Goal: Information Seeking & Learning: Learn about a topic

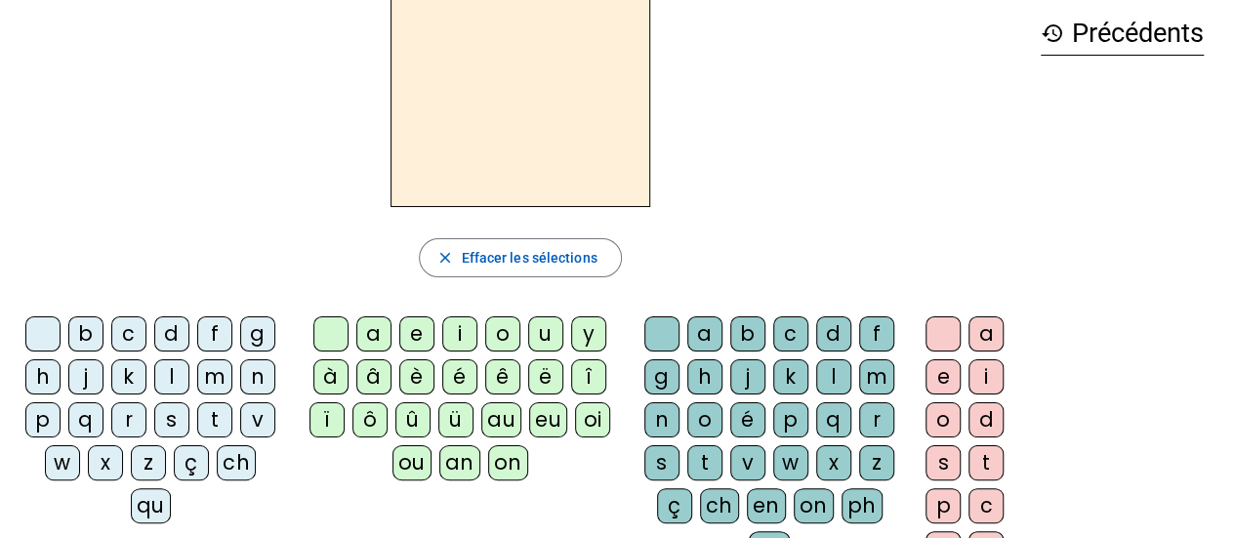
scroll to position [92, 0]
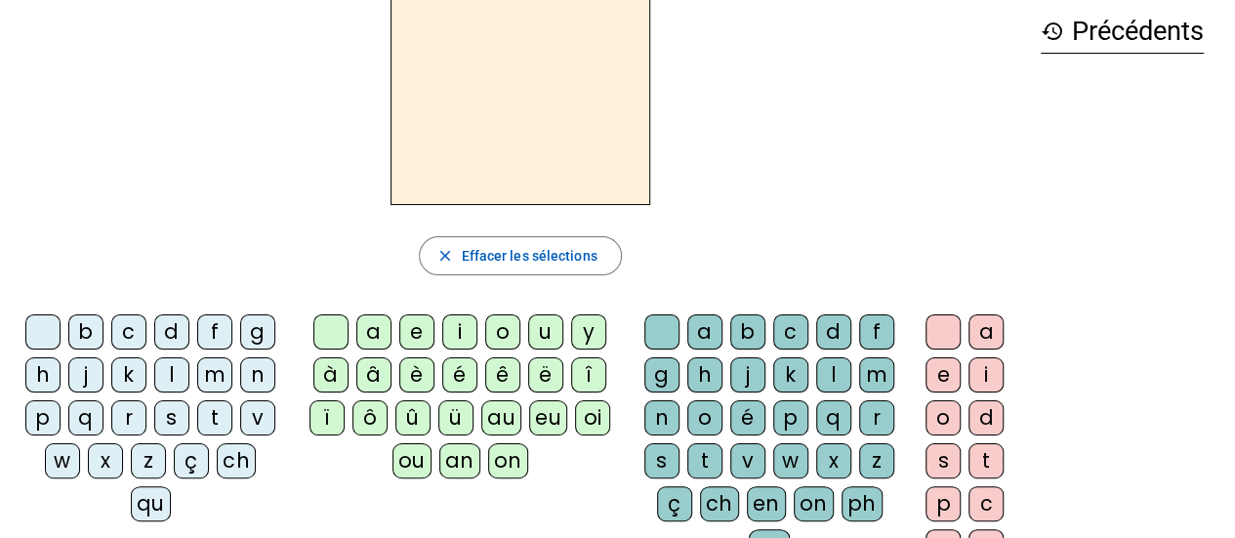
click at [540, 333] on div "u" at bounding box center [545, 331] width 35 height 35
click at [415, 413] on div "û" at bounding box center [412, 417] width 35 height 35
click at [451, 414] on div "ü" at bounding box center [455, 417] width 35 height 35
click at [498, 410] on div "au" at bounding box center [501, 417] width 40 height 35
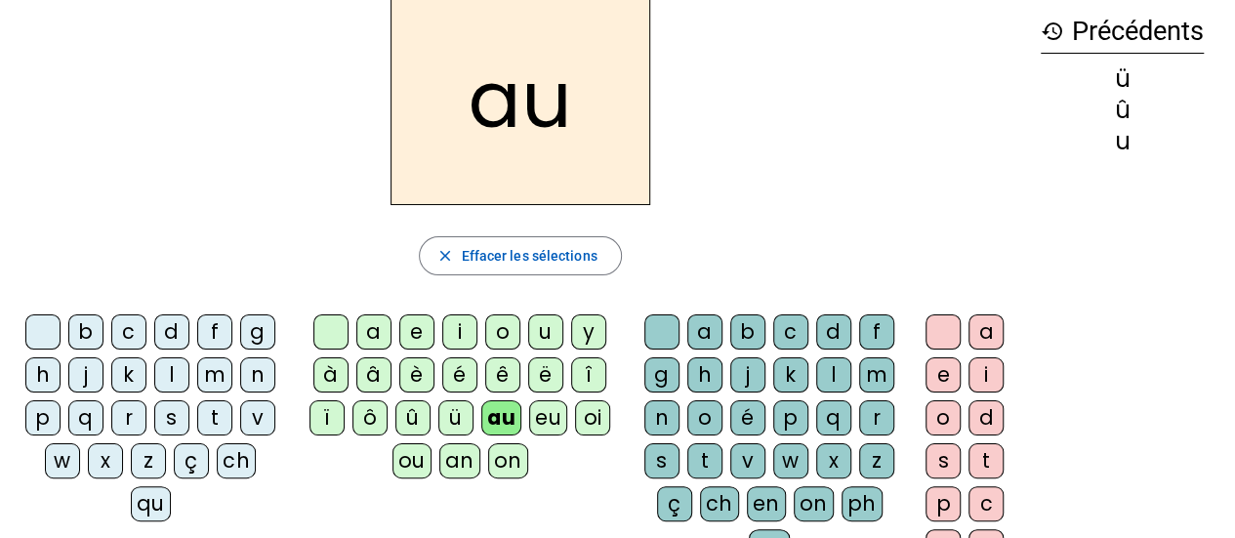
click at [412, 457] on div "ou" at bounding box center [412, 460] width 39 height 35
click at [529, 329] on div "u" at bounding box center [545, 331] width 35 height 35
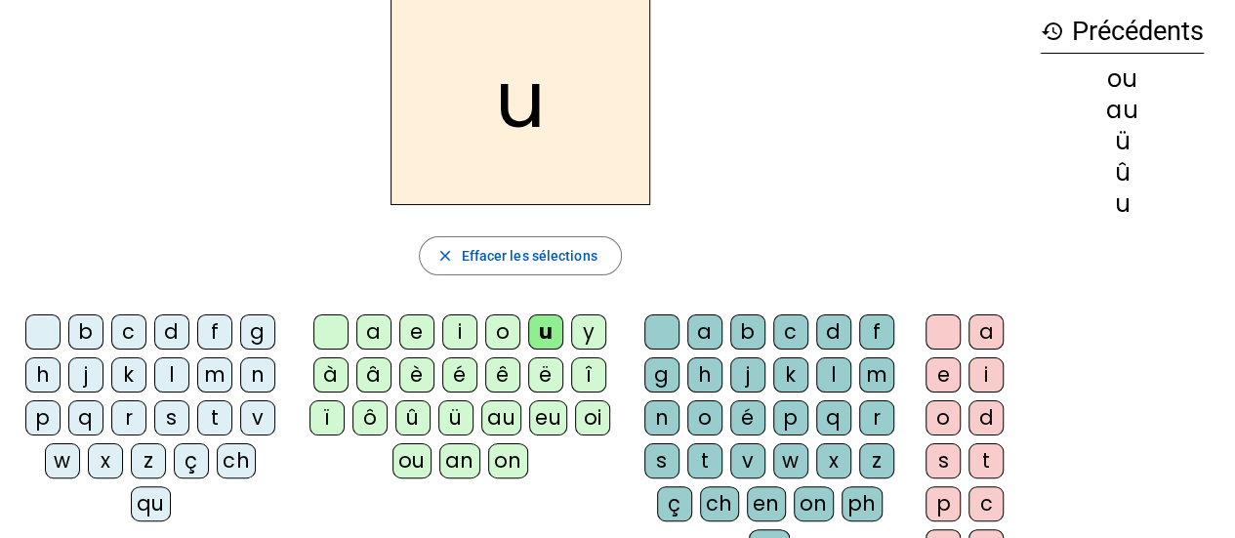
click at [409, 462] on div "ou" at bounding box center [412, 460] width 39 height 35
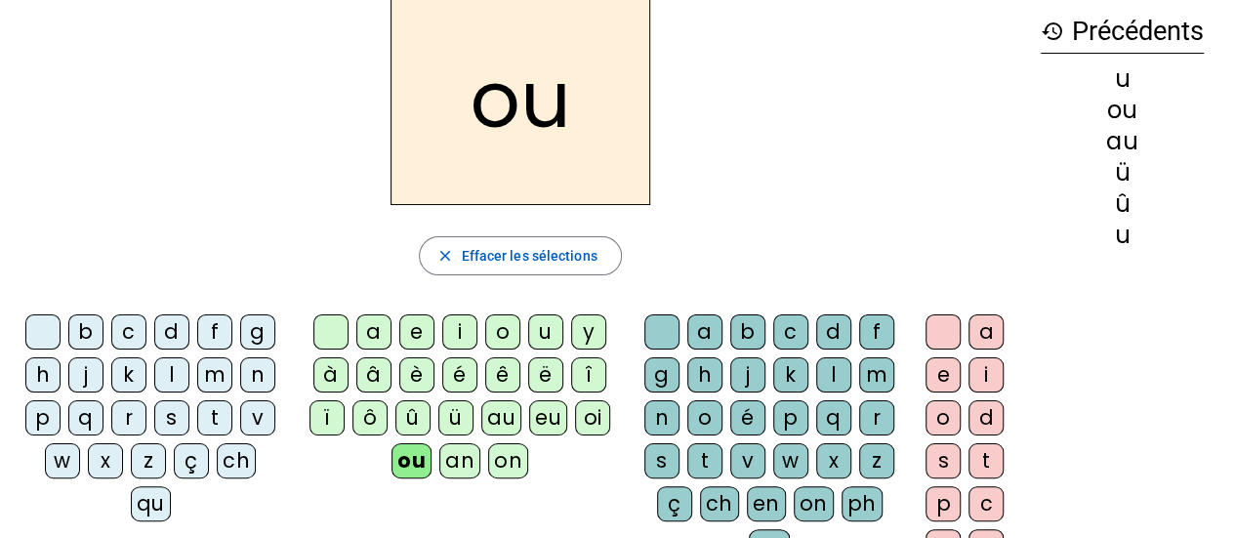
click at [533, 329] on div "u" at bounding box center [545, 331] width 35 height 35
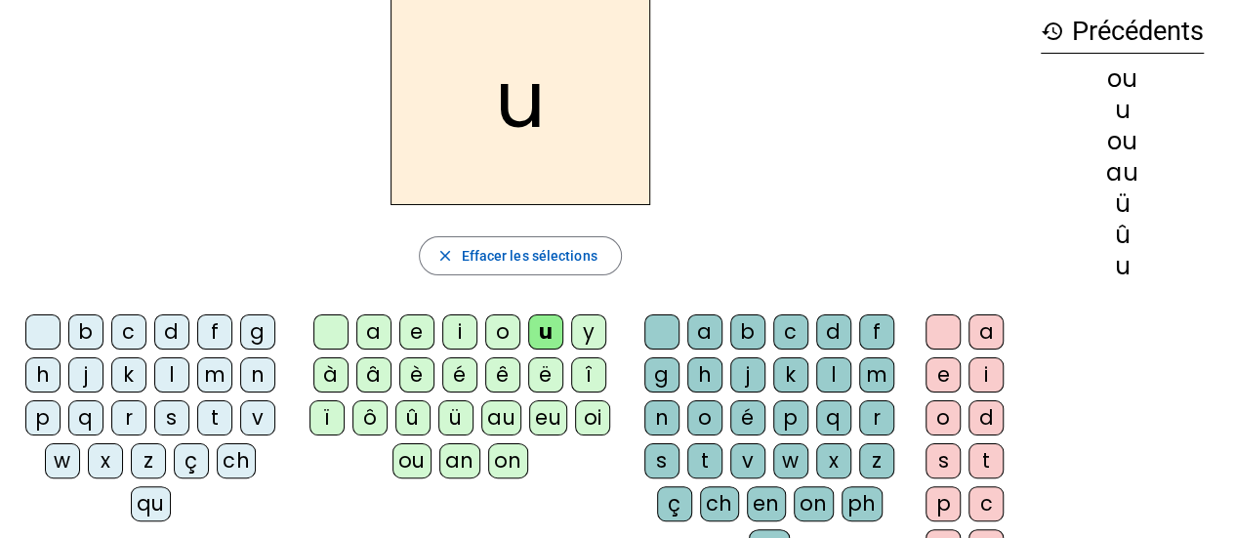
click at [408, 461] on div "ou" at bounding box center [412, 460] width 39 height 35
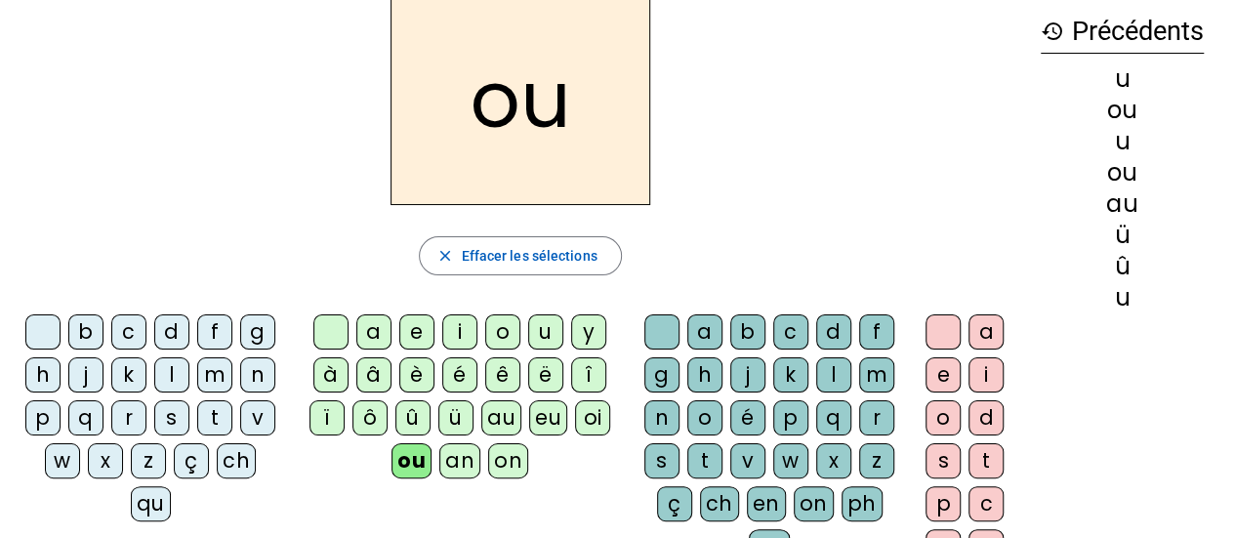
click at [533, 331] on div "u" at bounding box center [545, 331] width 35 height 35
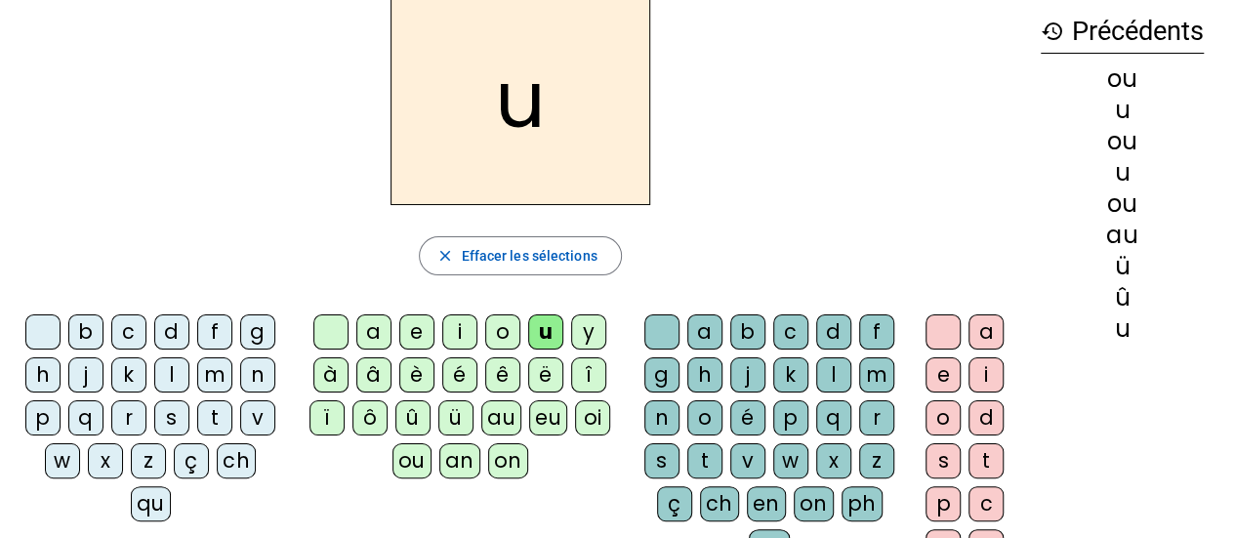
click at [407, 462] on div "ou" at bounding box center [412, 460] width 39 height 35
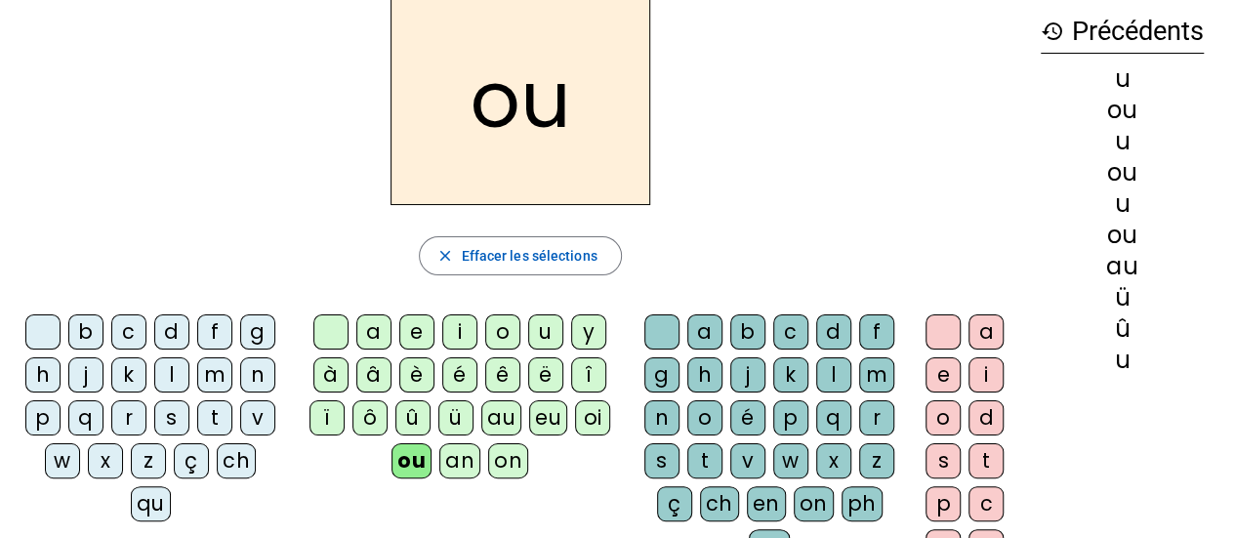
click at [126, 344] on div "c" at bounding box center [128, 331] width 35 height 35
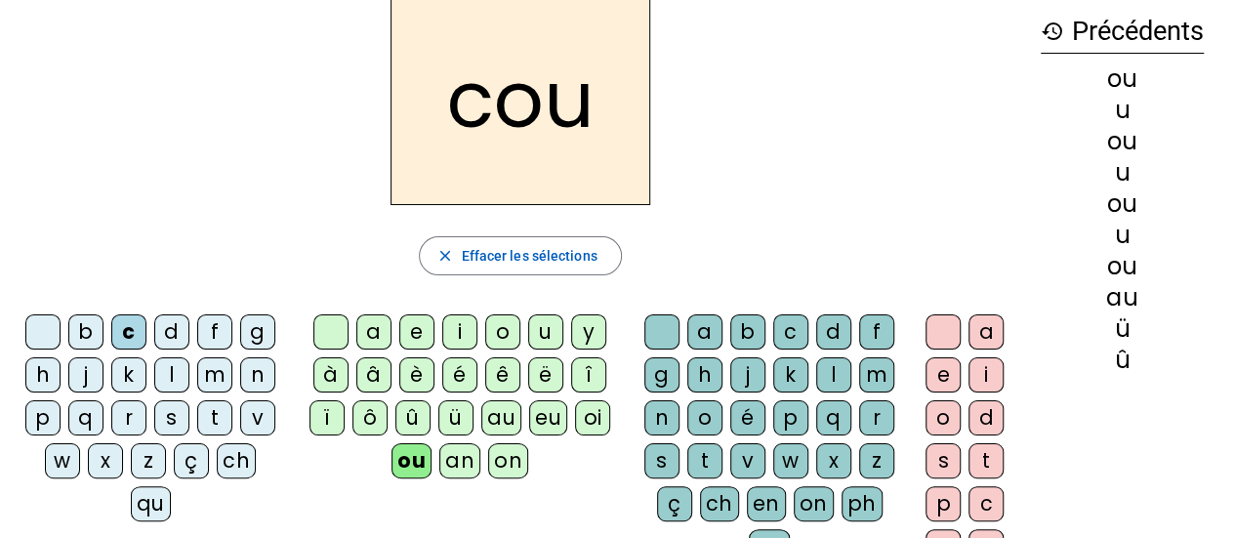
click at [76, 332] on div "b" at bounding box center [85, 331] width 35 height 35
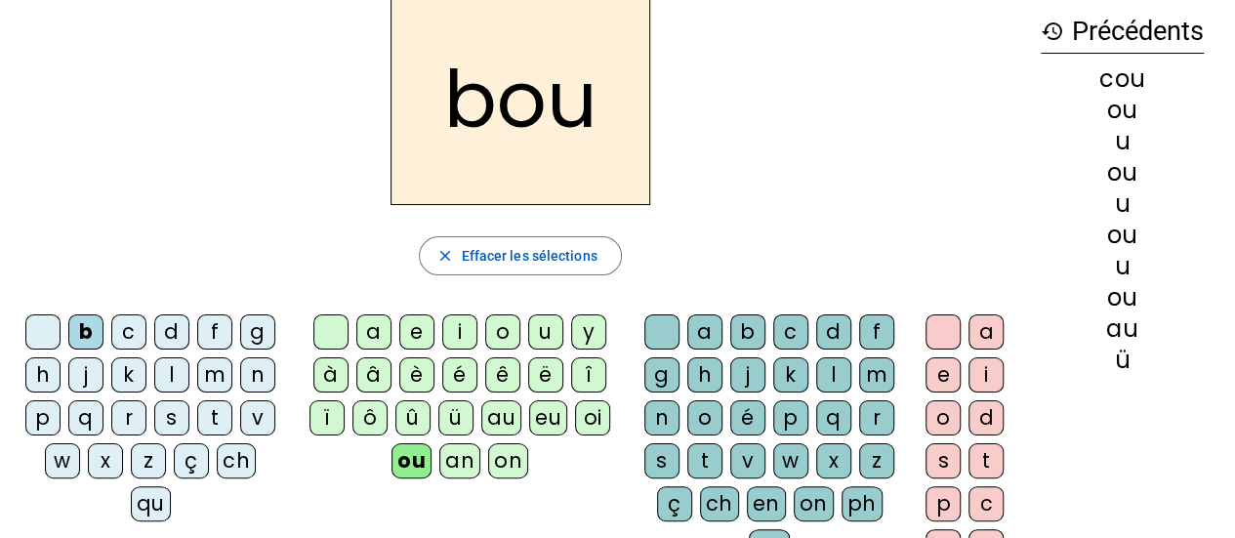
click at [533, 333] on div "u" at bounding box center [545, 331] width 35 height 35
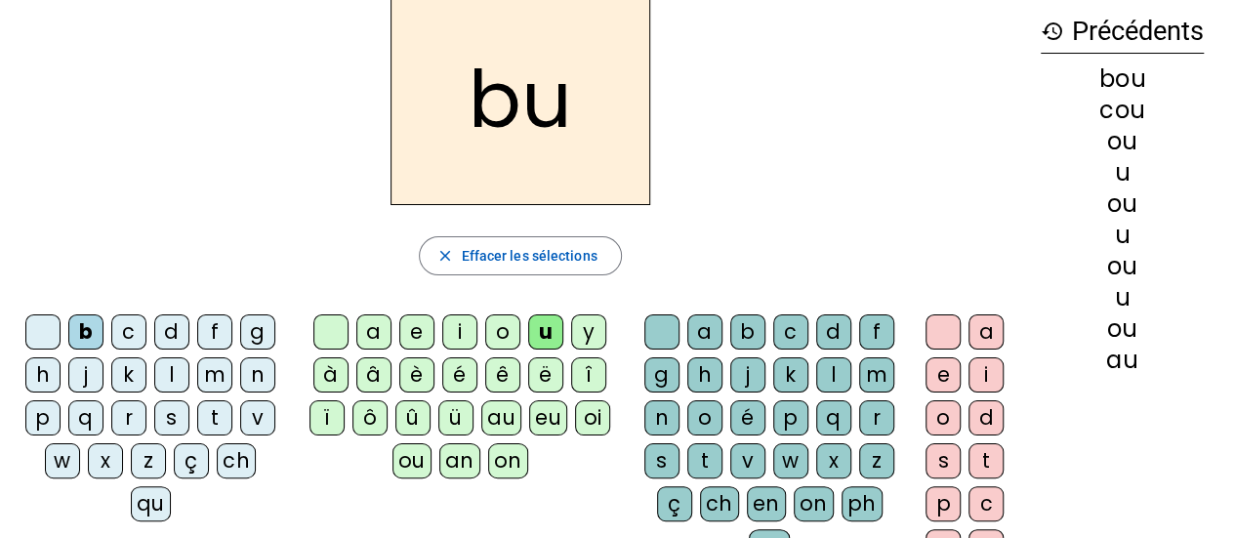
click at [707, 448] on div "t" at bounding box center [704, 460] width 35 height 35
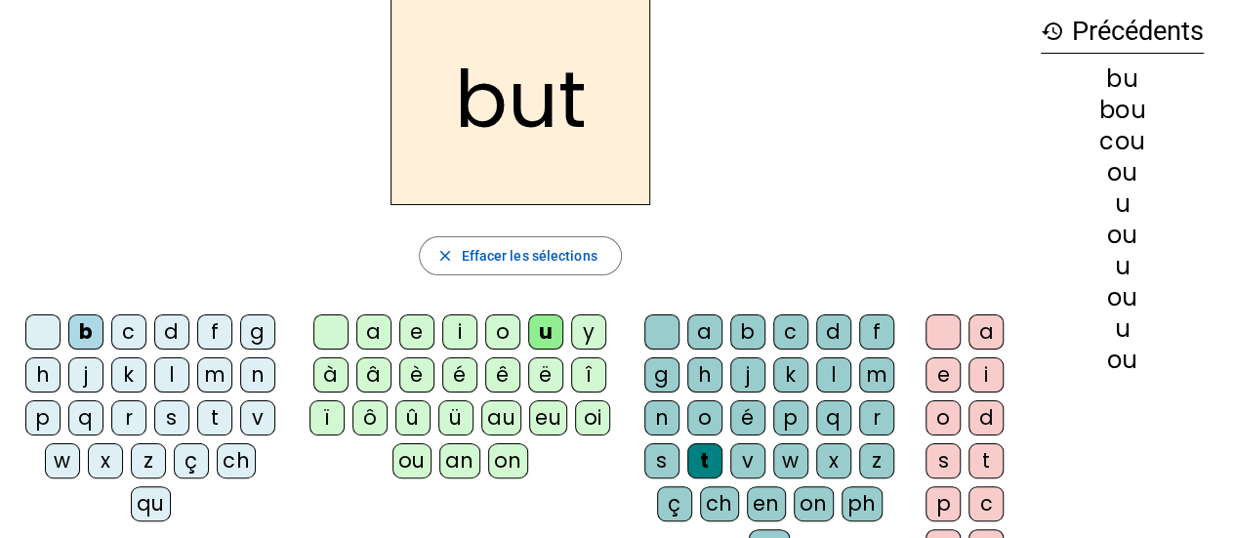
click at [943, 372] on div "e" at bounding box center [943, 374] width 35 height 35
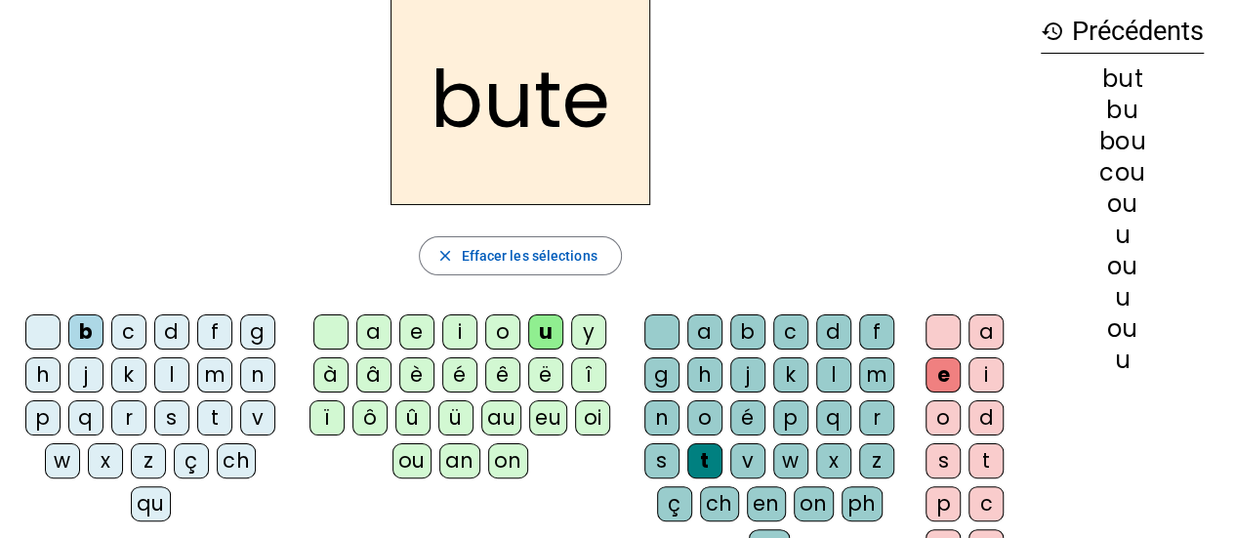
click at [943, 372] on div "e" at bounding box center [943, 374] width 35 height 35
click at [942, 333] on div at bounding box center [943, 331] width 35 height 35
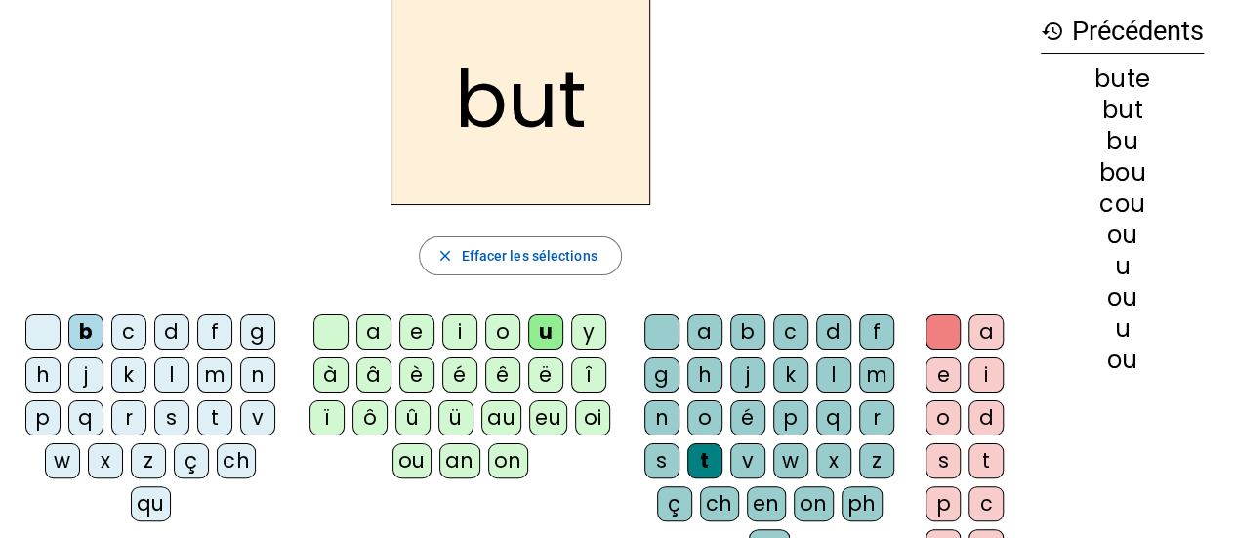
click at [655, 459] on div "s" at bounding box center [662, 460] width 35 height 35
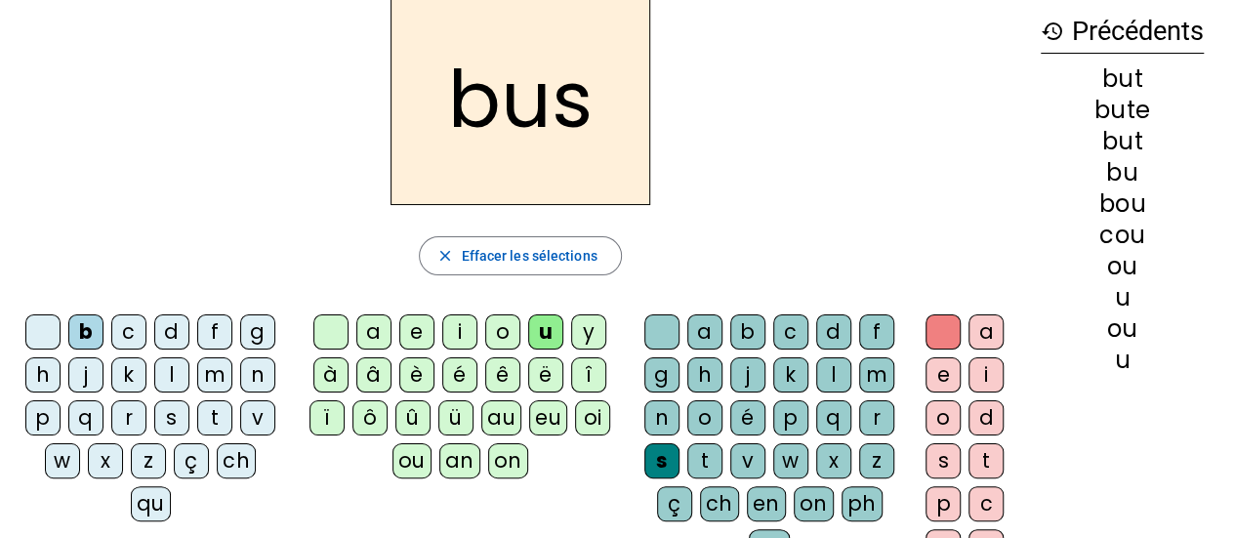
click at [948, 374] on div "e" at bounding box center [943, 374] width 35 height 35
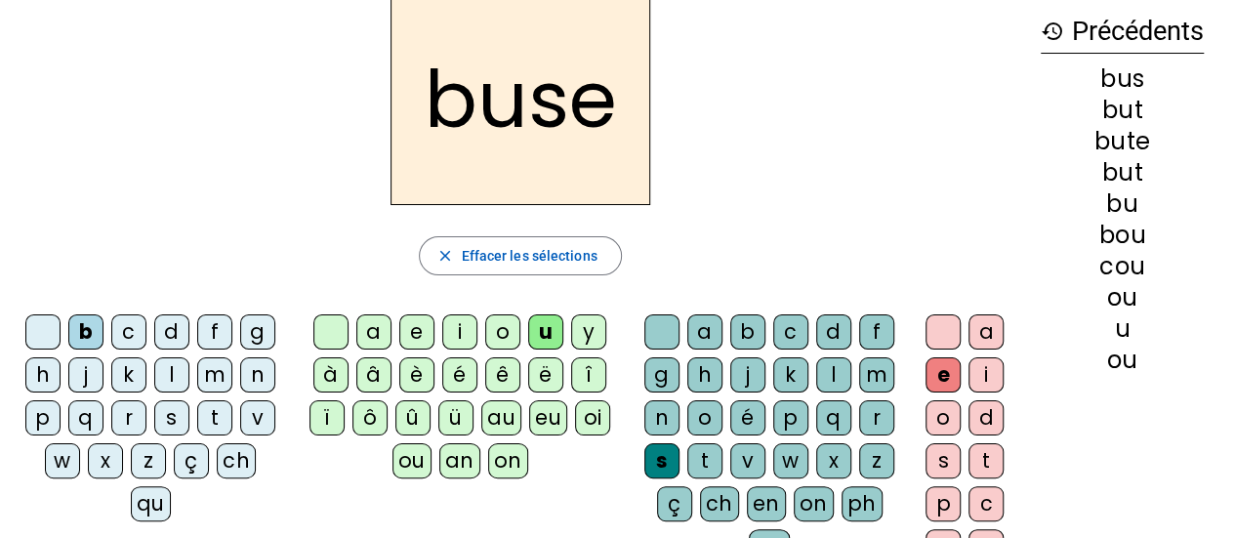
click at [934, 329] on div at bounding box center [943, 331] width 35 height 35
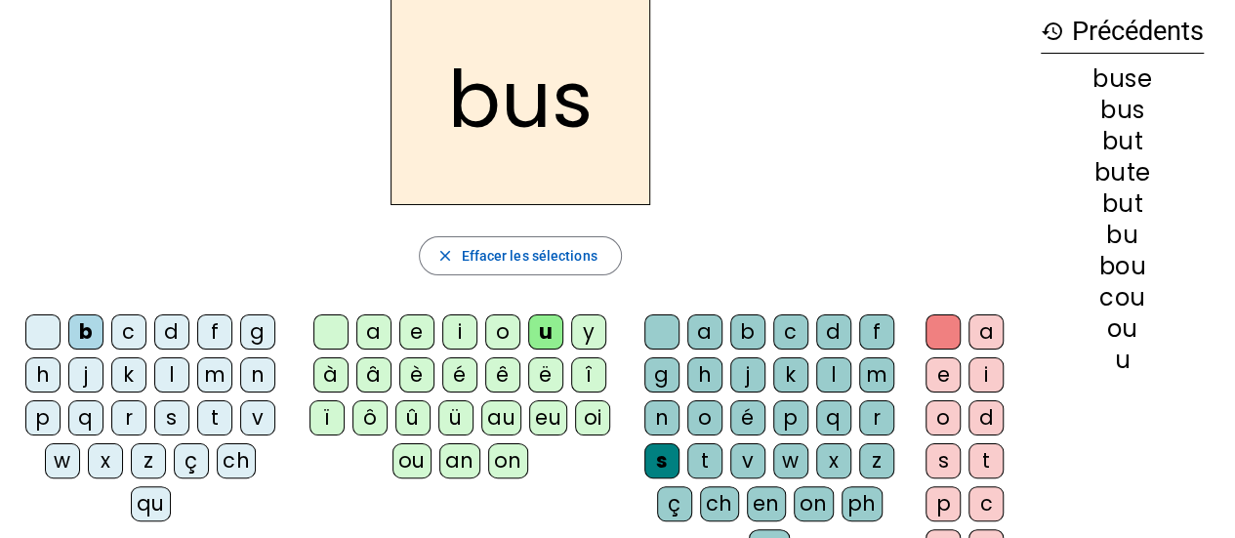
click at [709, 375] on div "h" at bounding box center [704, 374] width 35 height 35
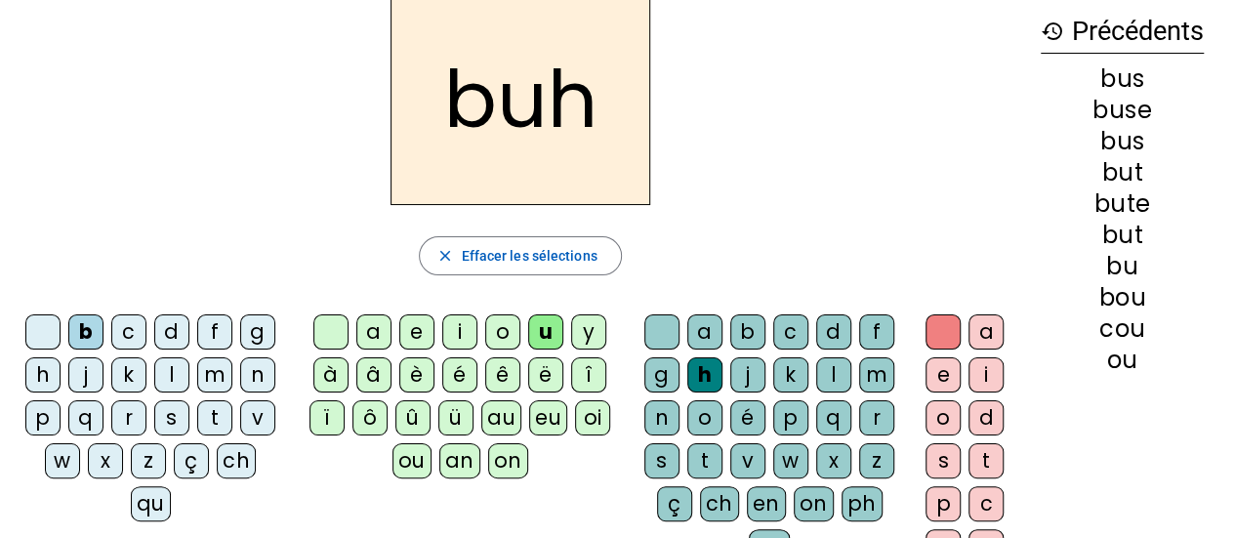
click at [745, 413] on div "é" at bounding box center [747, 417] width 35 height 35
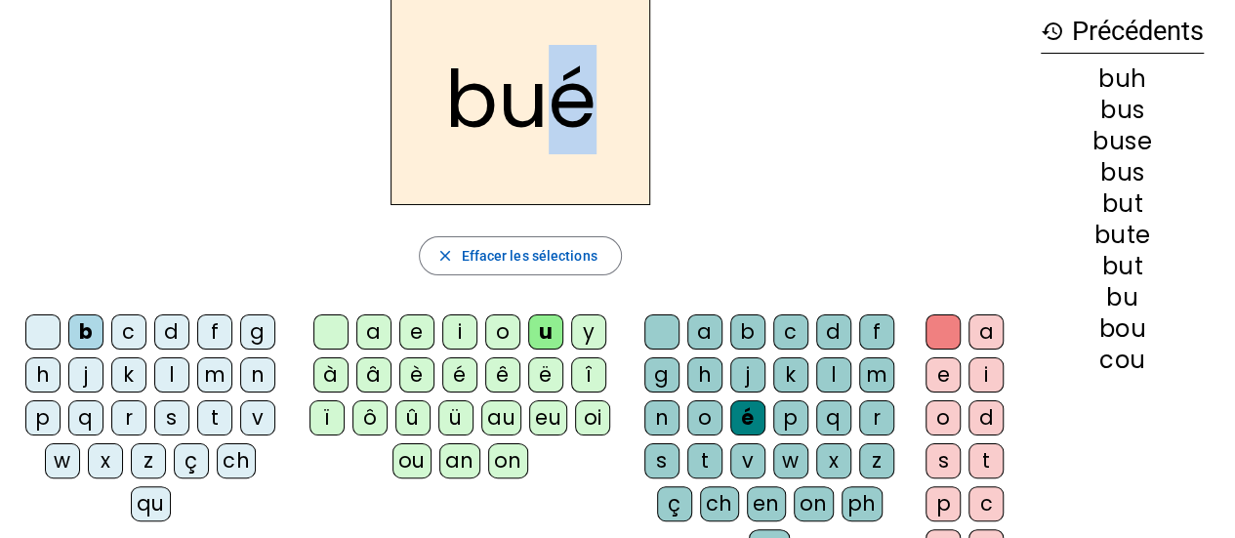
drag, startPoint x: 544, startPoint y: 96, endPoint x: 586, endPoint y: 87, distance: 42.9
click at [586, 87] on h2 "bué" at bounding box center [521, 99] width 260 height 211
click at [172, 317] on div "d" at bounding box center [171, 331] width 35 height 35
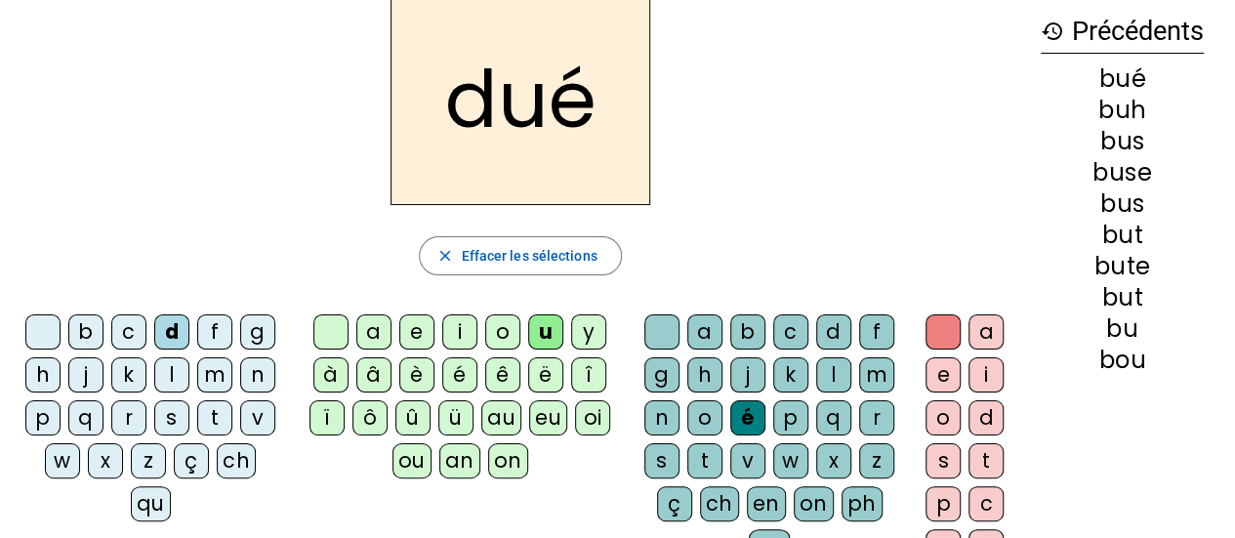
click at [212, 335] on div "f" at bounding box center [214, 331] width 35 height 35
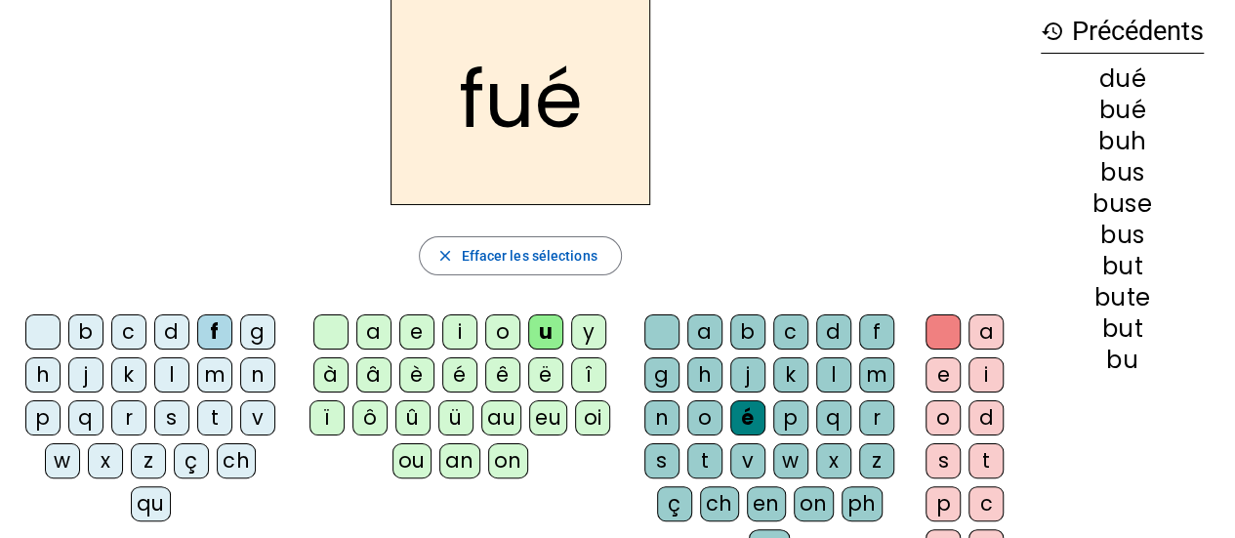
click at [166, 417] on div "s" at bounding box center [171, 417] width 35 height 35
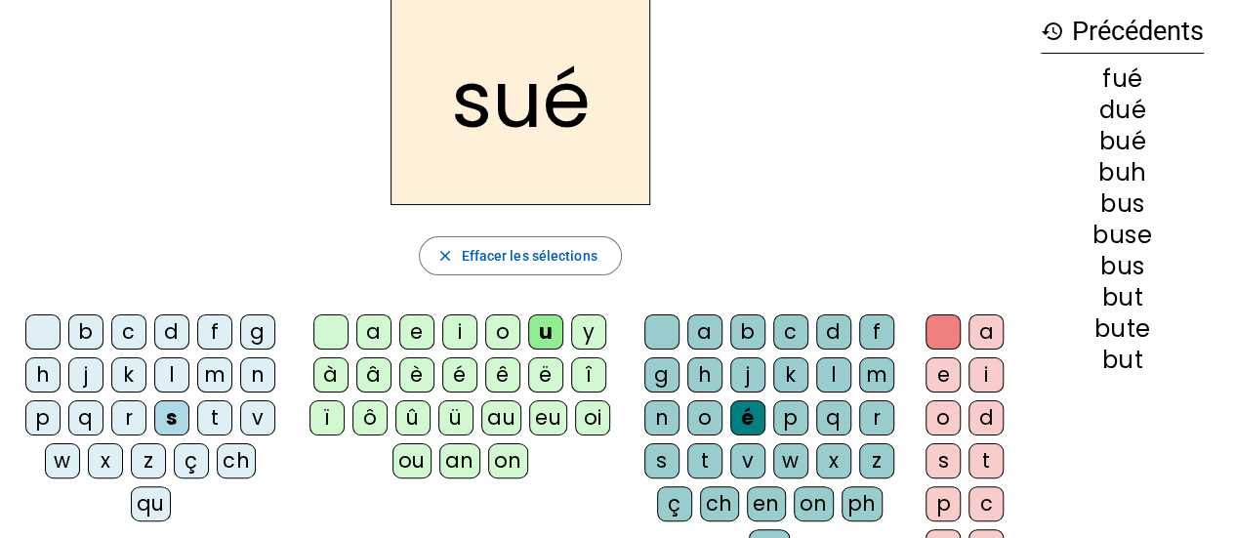
click at [132, 418] on div "r" at bounding box center [128, 417] width 35 height 35
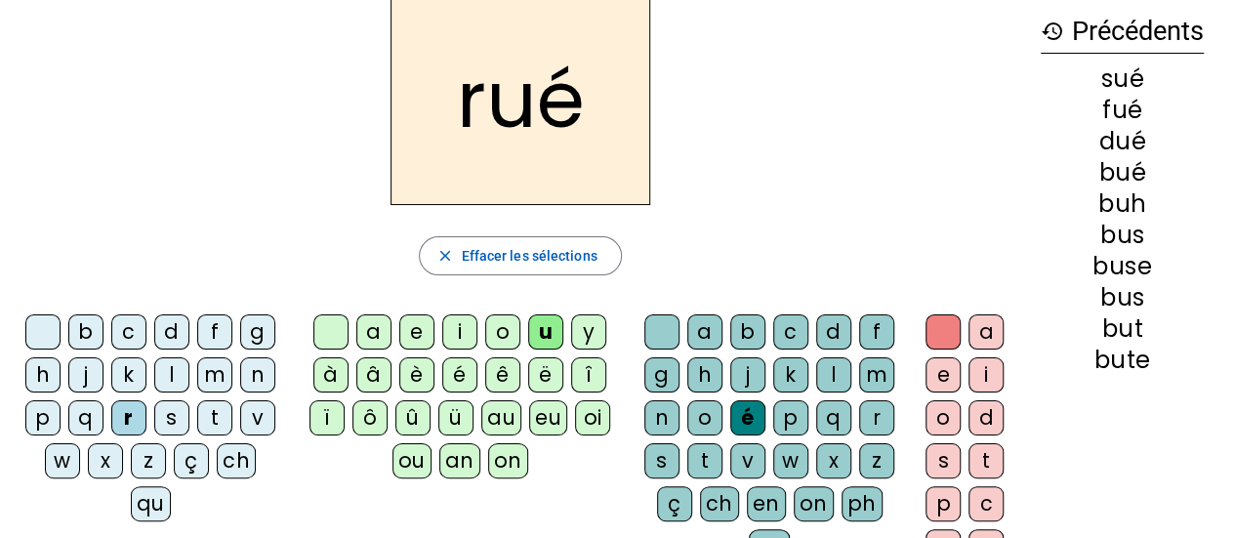
click at [39, 419] on div "p" at bounding box center [42, 417] width 35 height 35
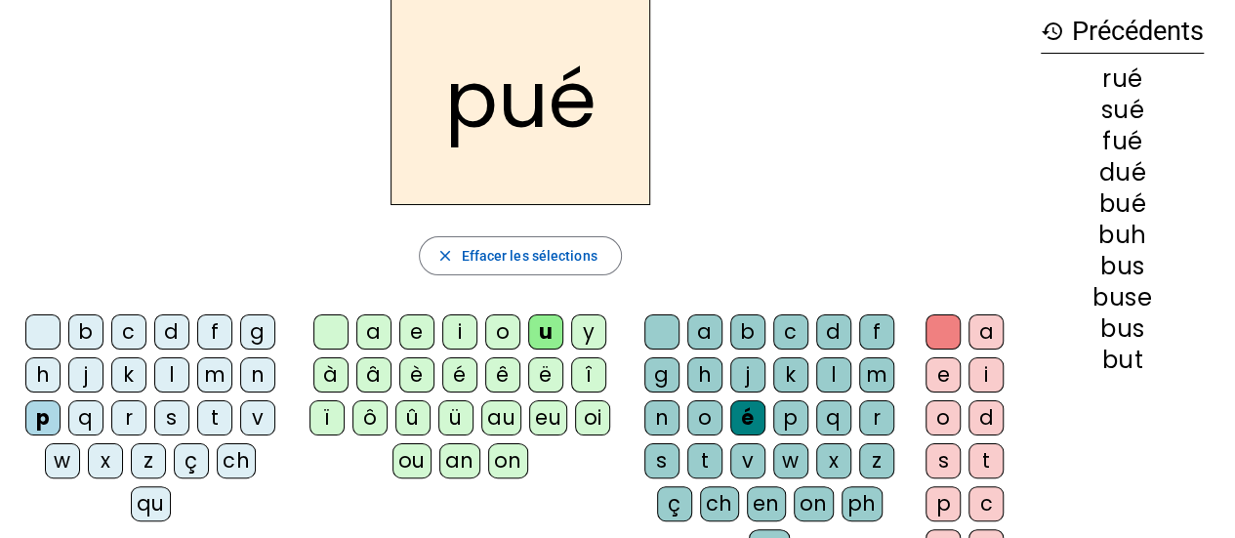
click at [251, 417] on div "v" at bounding box center [257, 417] width 35 height 35
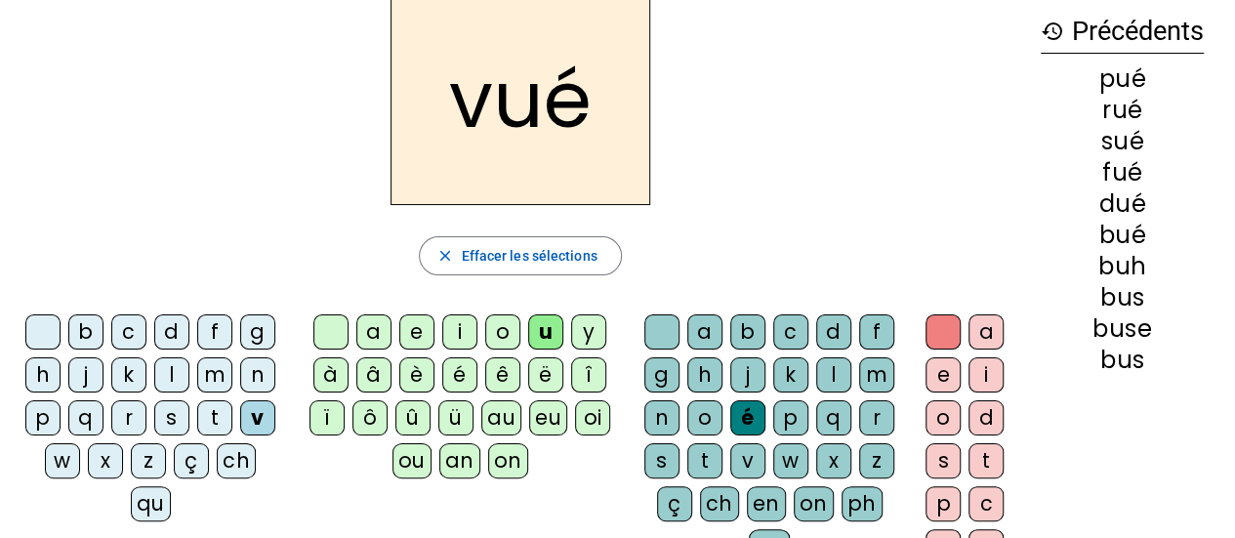
click at [256, 370] on div "n" at bounding box center [257, 374] width 35 height 35
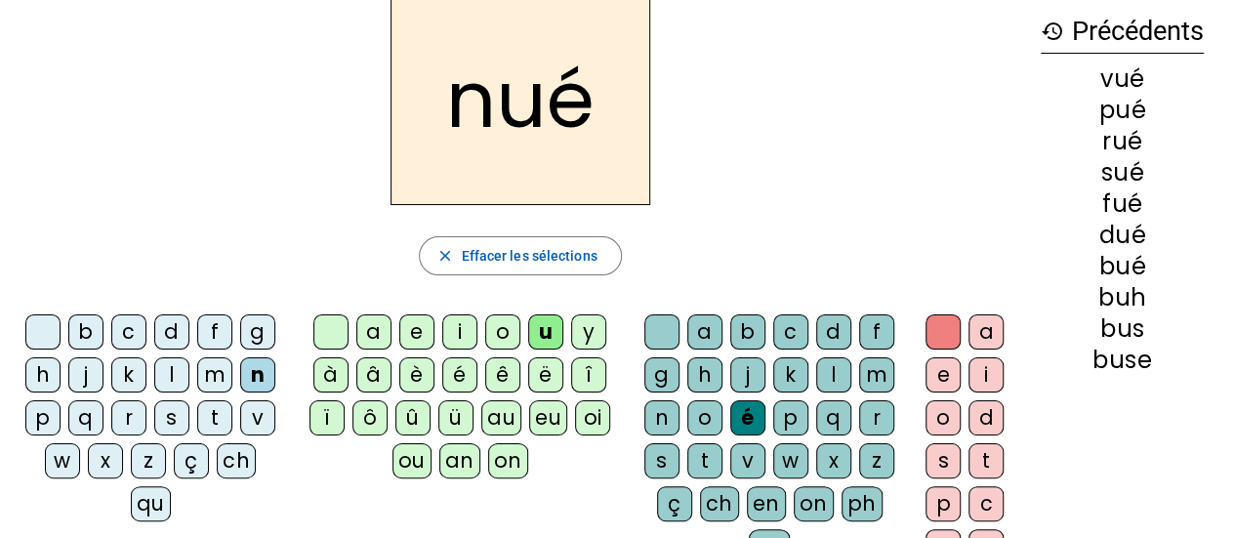
click at [215, 374] on div "m" at bounding box center [214, 374] width 35 height 35
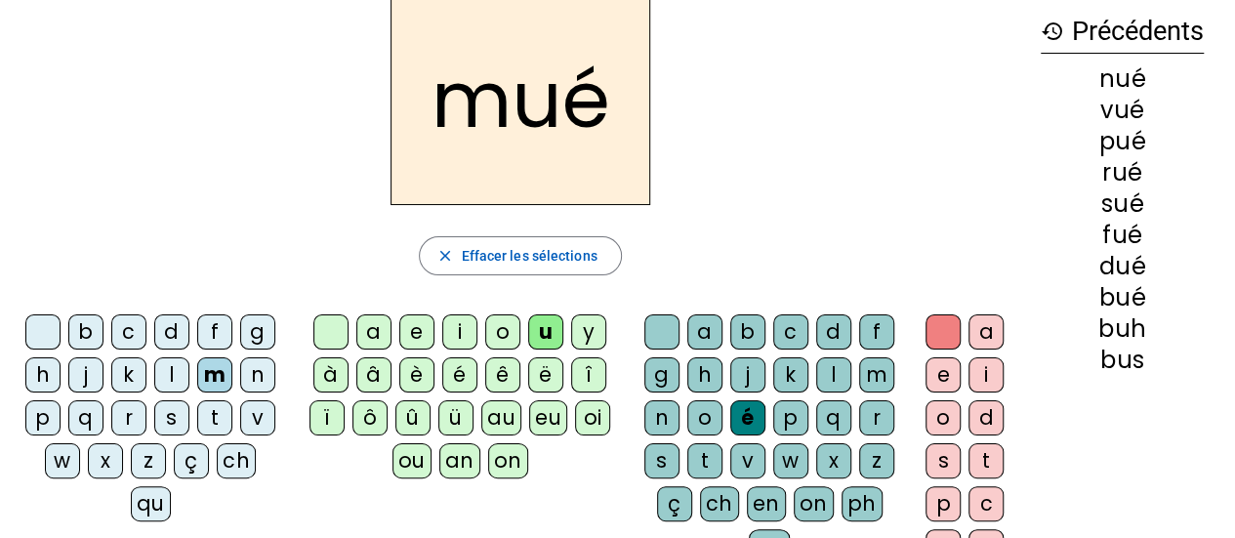
click at [717, 499] on div "ch" at bounding box center [719, 503] width 39 height 35
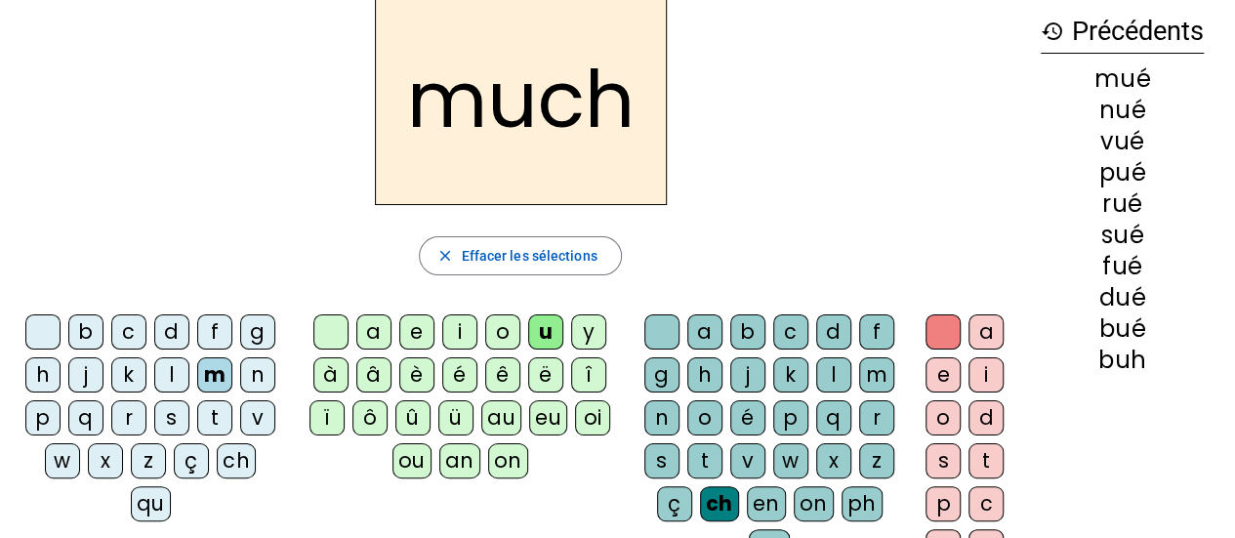
click at [948, 380] on div "e" at bounding box center [943, 374] width 35 height 35
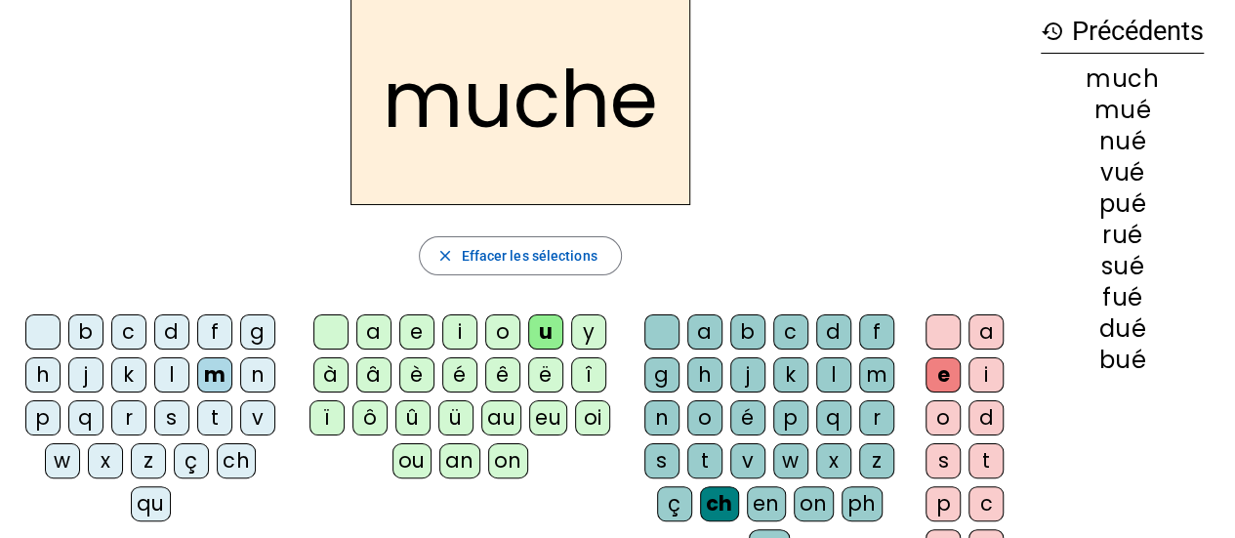
click at [262, 376] on div "n" at bounding box center [257, 374] width 35 height 35
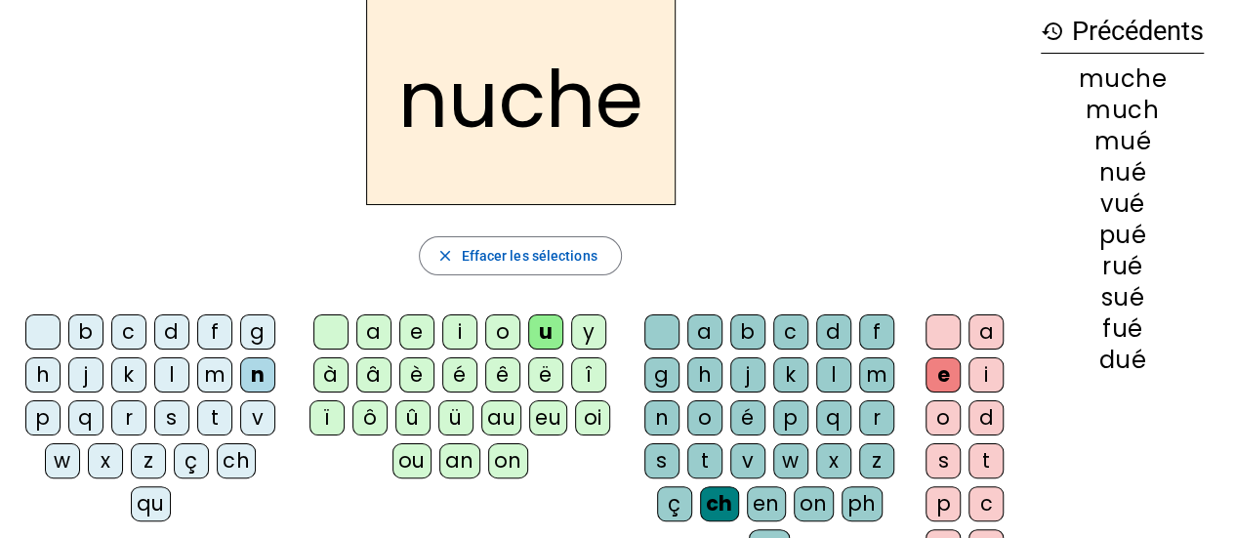
click at [260, 413] on div "v" at bounding box center [257, 417] width 35 height 35
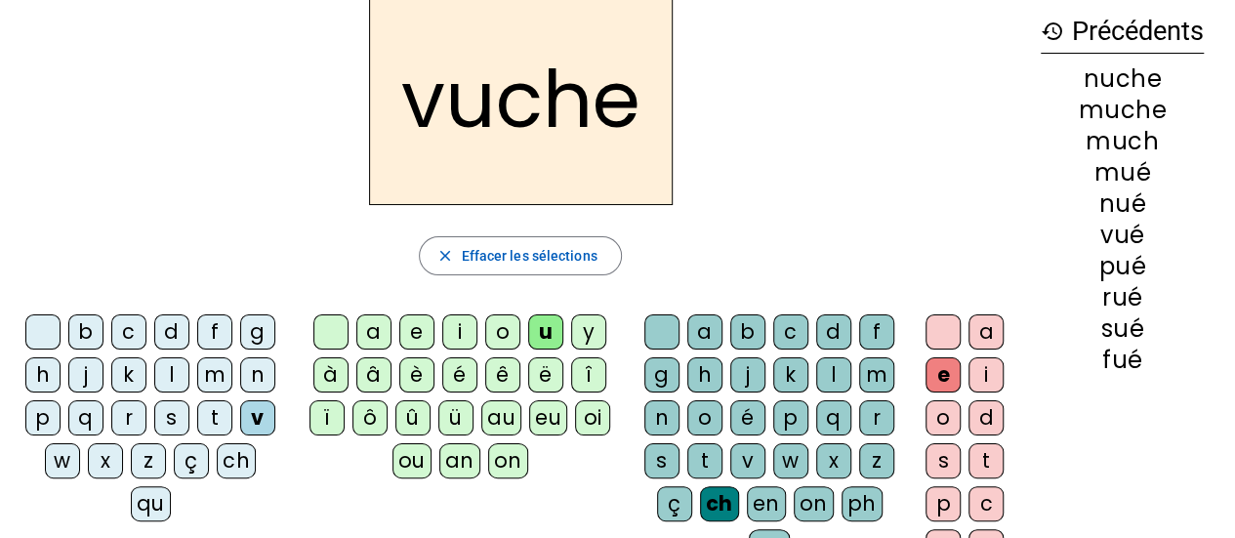
click at [252, 338] on div "g" at bounding box center [257, 331] width 35 height 35
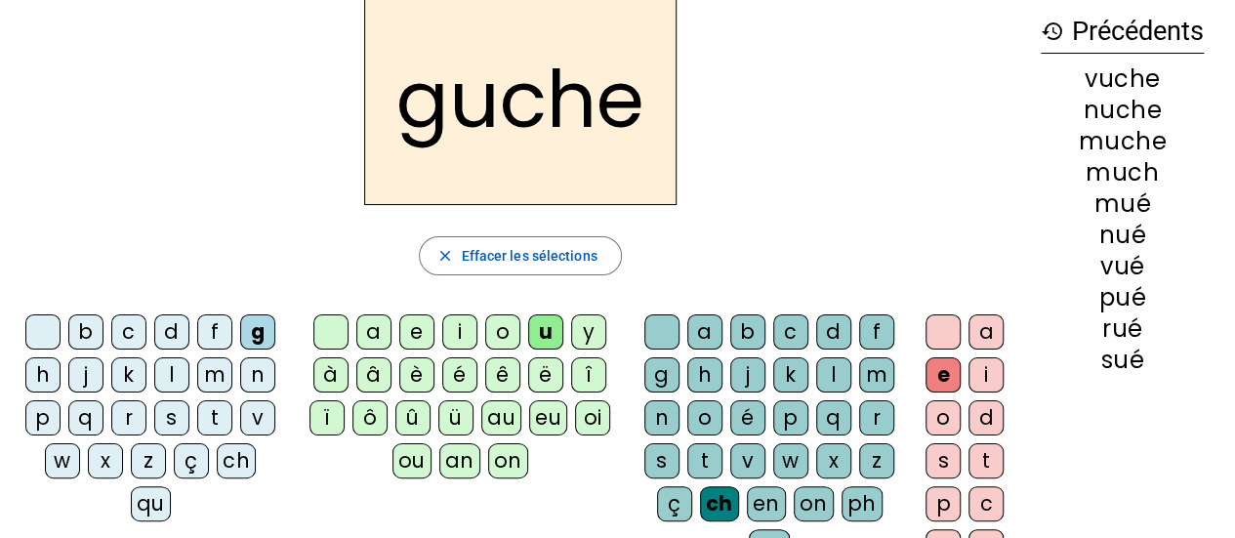
click at [174, 335] on div "d" at bounding box center [171, 331] width 35 height 35
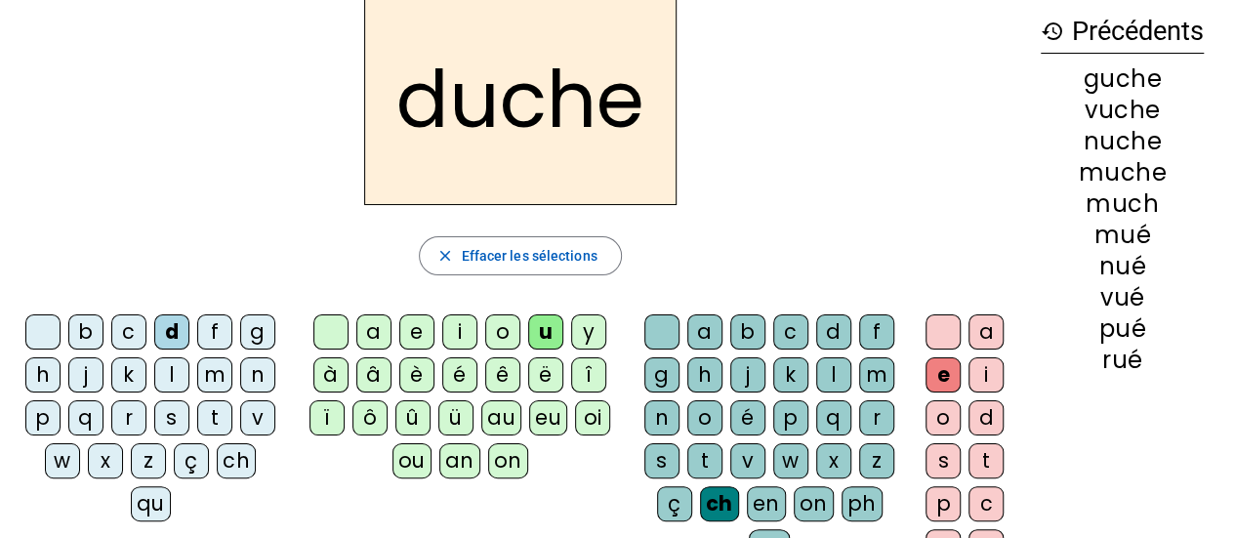
click at [89, 336] on div "b" at bounding box center [85, 331] width 35 height 35
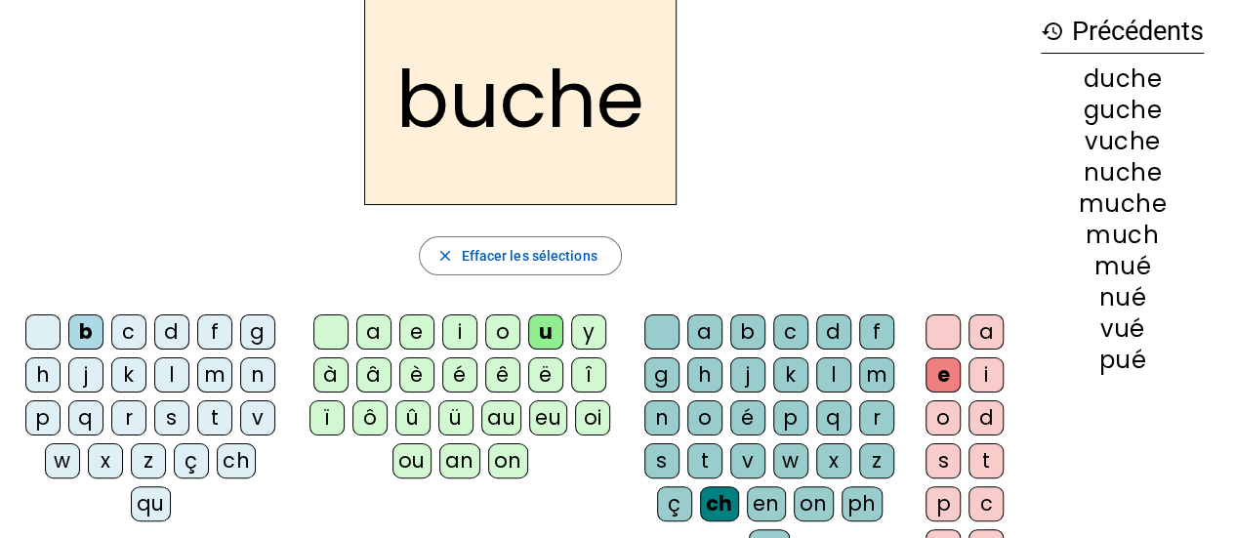
click at [131, 423] on div "r" at bounding box center [128, 417] width 35 height 35
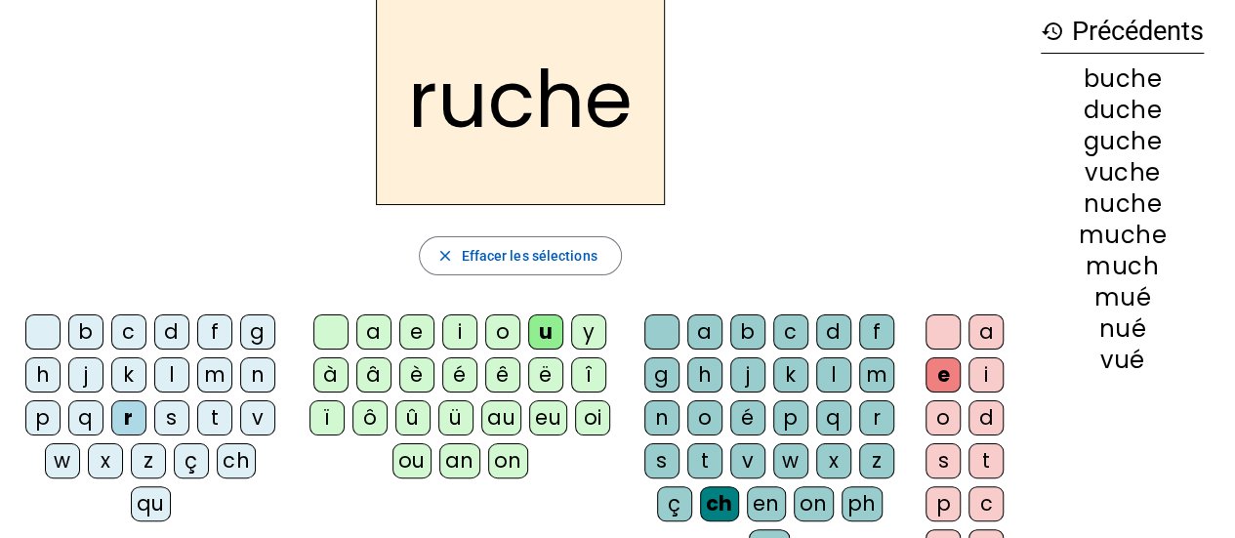
click at [54, 371] on div "h" at bounding box center [42, 374] width 35 height 35
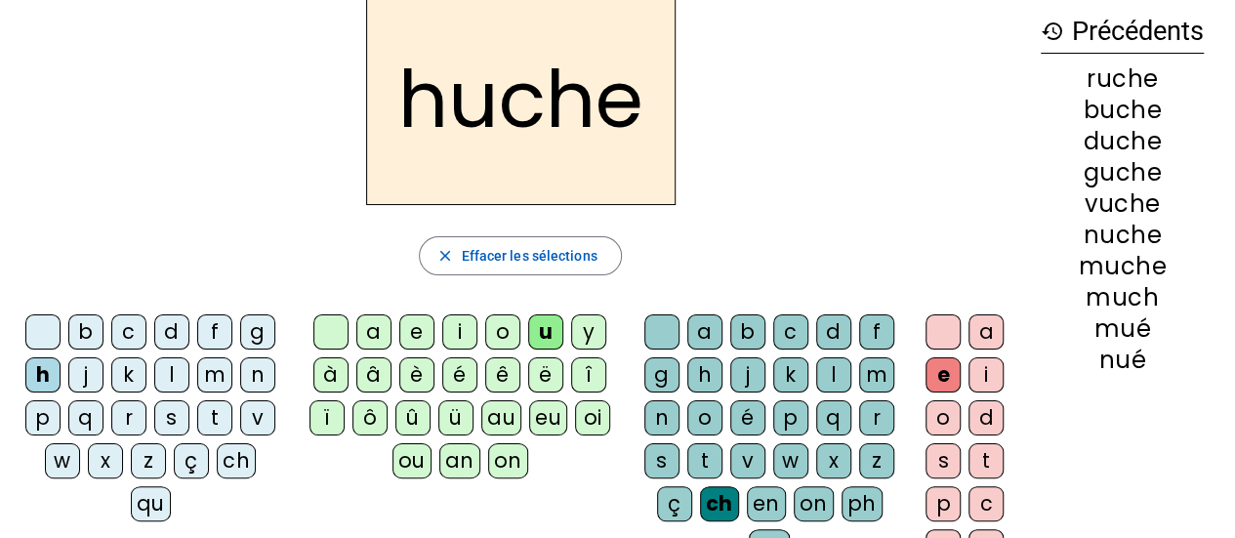
click at [219, 337] on div "f" at bounding box center [214, 331] width 35 height 35
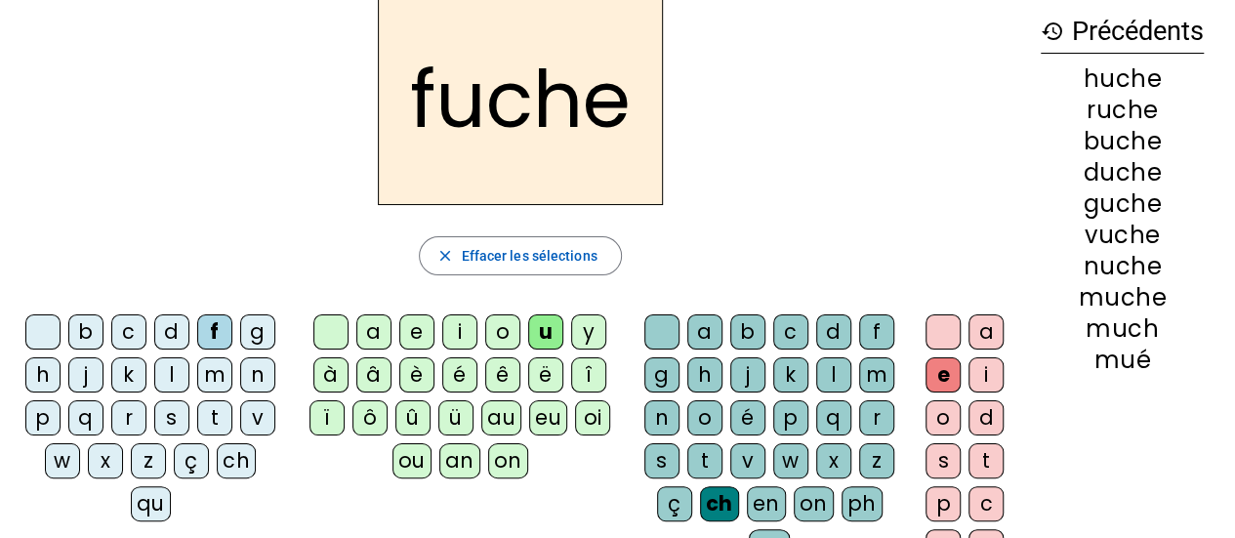
click at [744, 421] on div "é" at bounding box center [747, 417] width 35 height 35
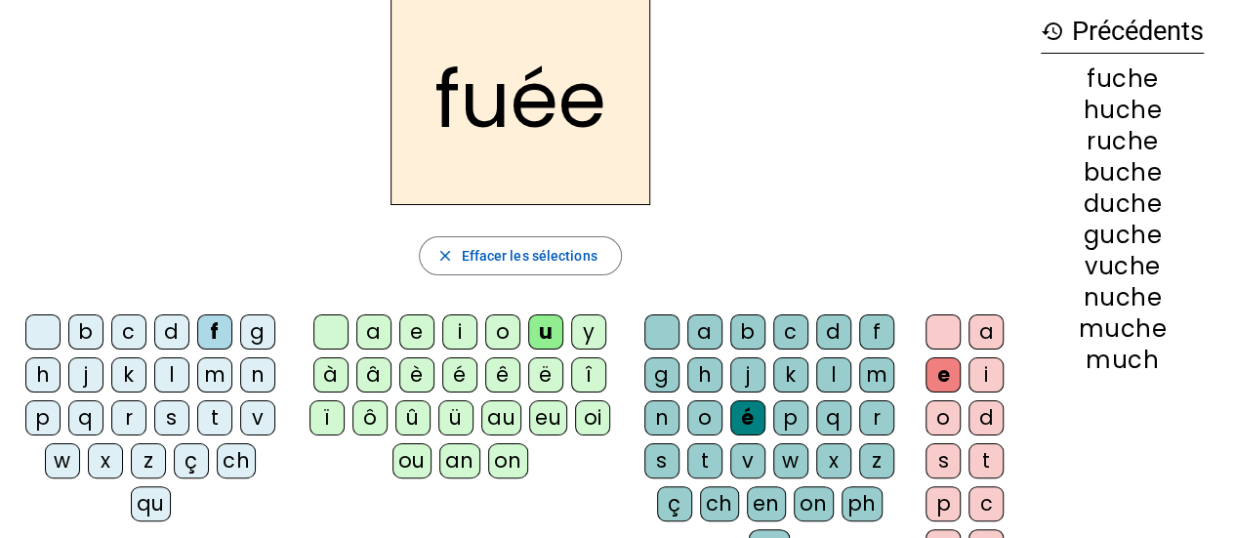
click at [936, 339] on div at bounding box center [943, 331] width 35 height 35
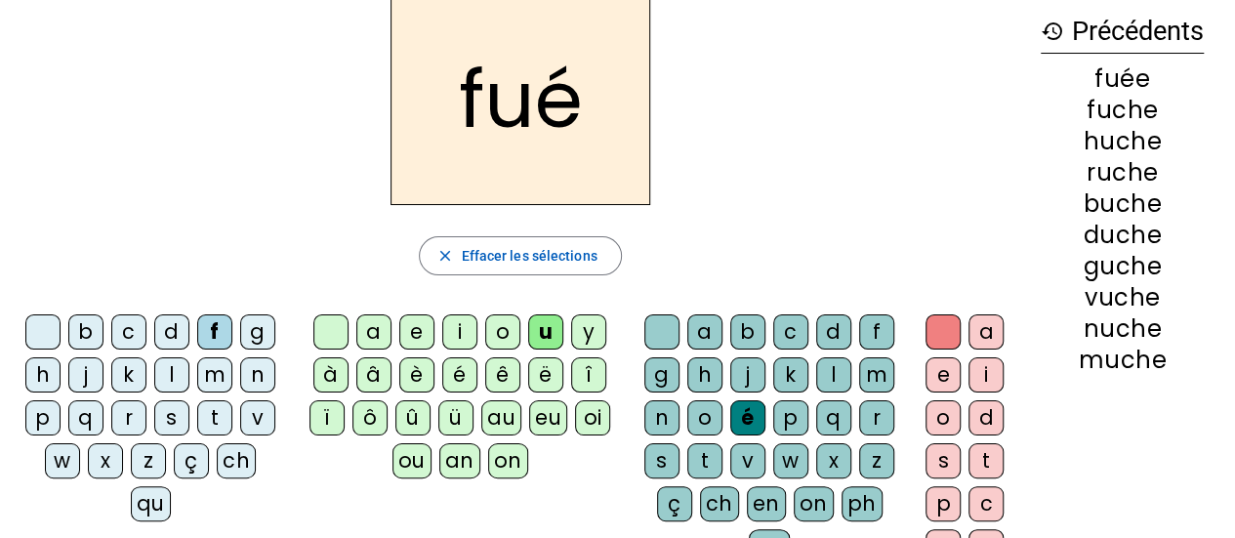
click at [221, 414] on div "t" at bounding box center [214, 417] width 35 height 35
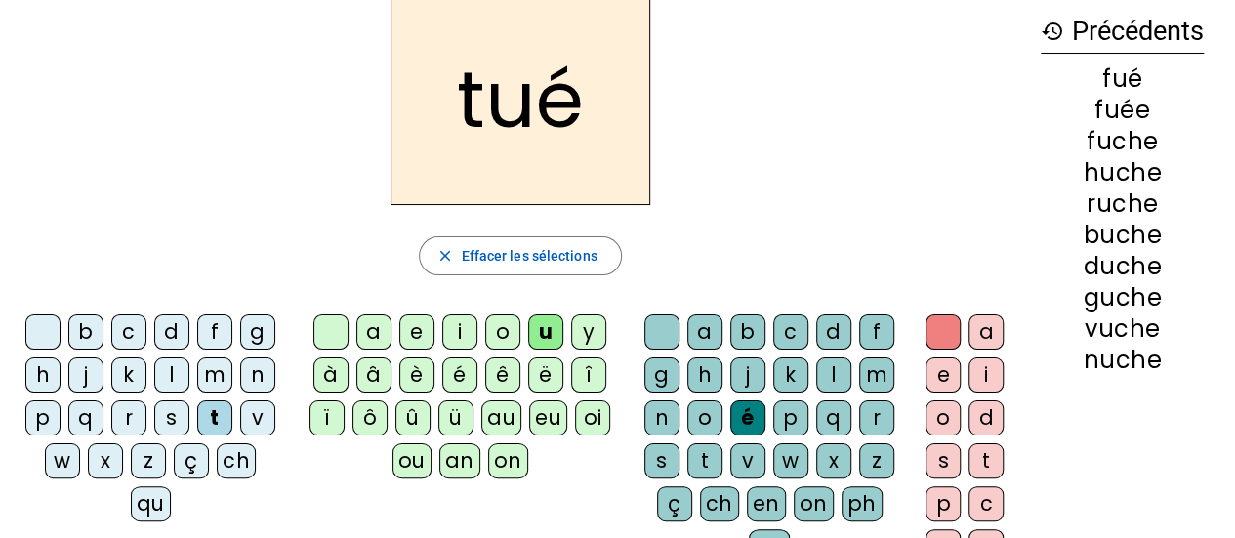
click at [167, 411] on div "s" at bounding box center [171, 417] width 35 height 35
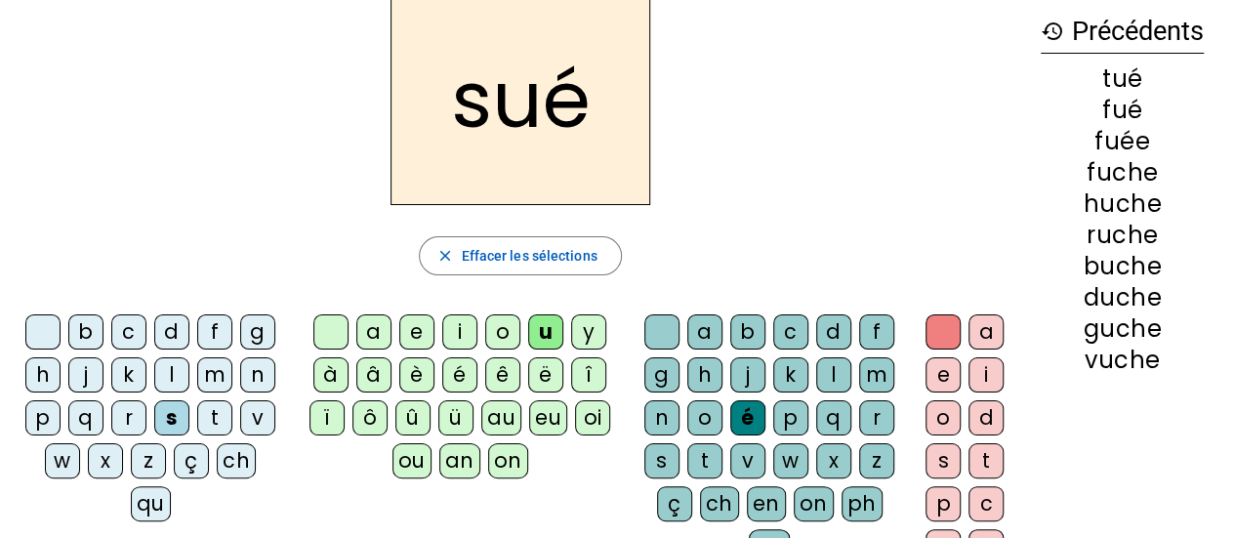
click at [260, 372] on div "n" at bounding box center [257, 374] width 35 height 35
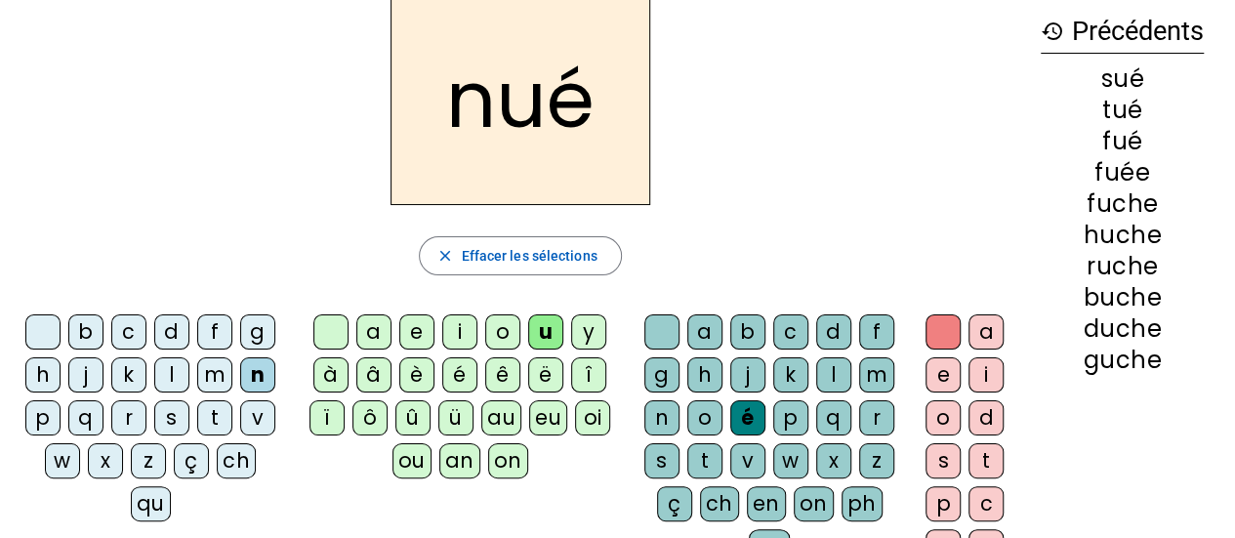
click at [215, 371] on div "m" at bounding box center [214, 374] width 35 height 35
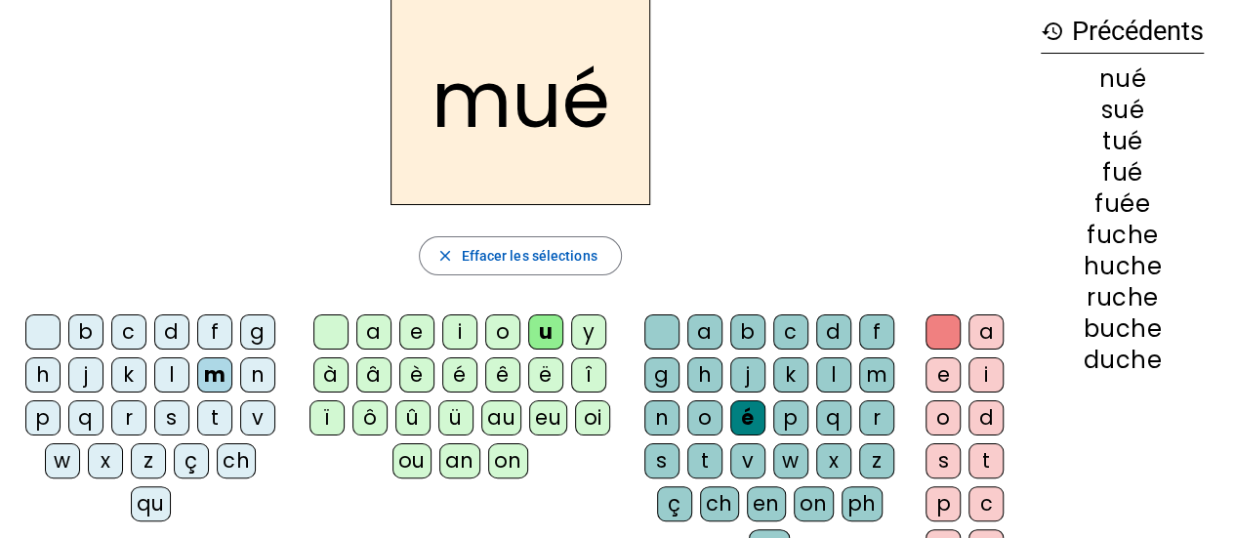
click at [167, 374] on div "l" at bounding box center [171, 374] width 35 height 35
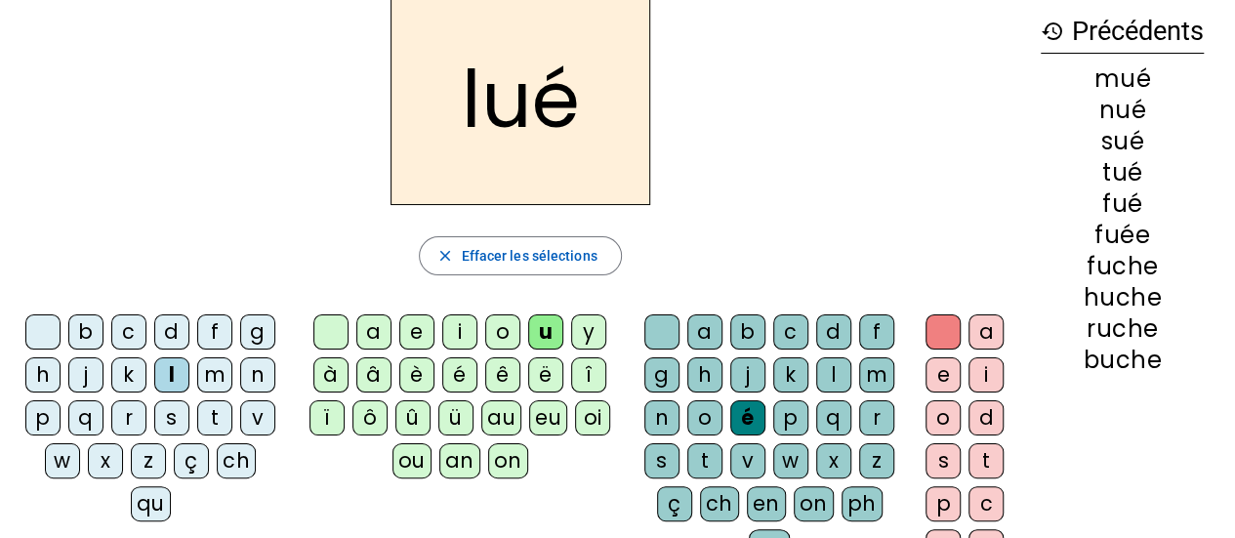
click at [170, 411] on div "s" at bounding box center [171, 417] width 35 height 35
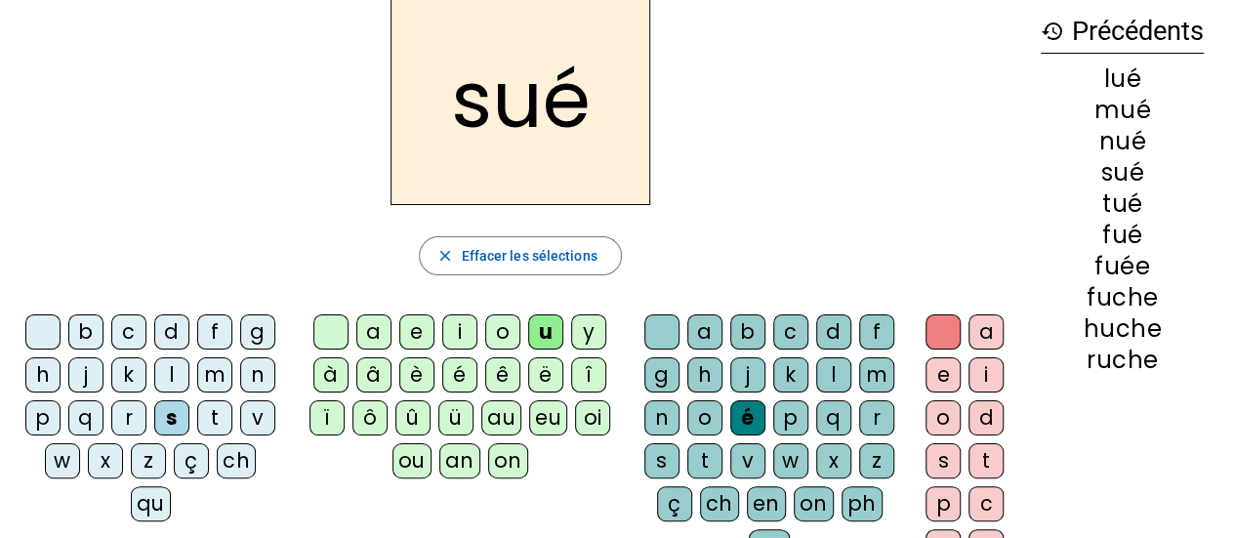
click at [127, 410] on div "r" at bounding box center [128, 417] width 35 height 35
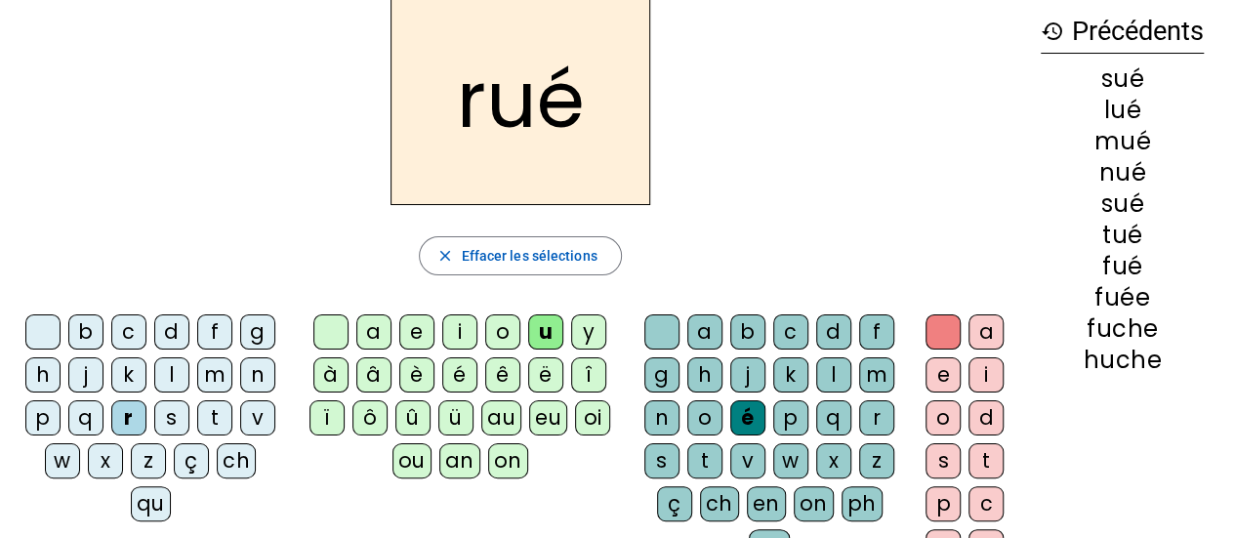
click at [258, 413] on div "v" at bounding box center [257, 417] width 35 height 35
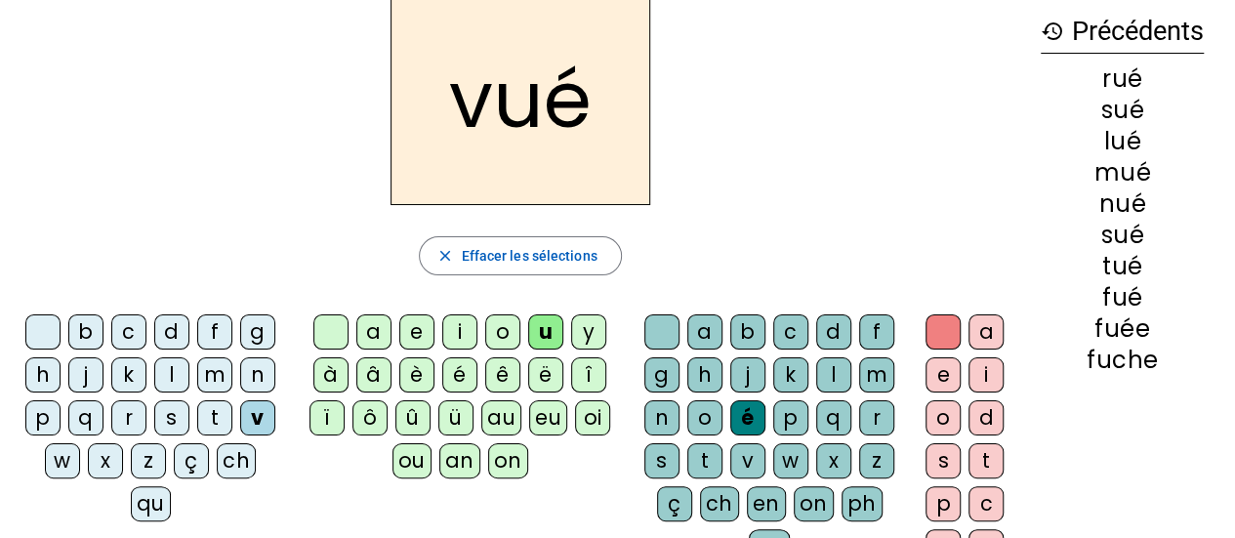
click at [213, 333] on div "f" at bounding box center [214, 331] width 35 height 35
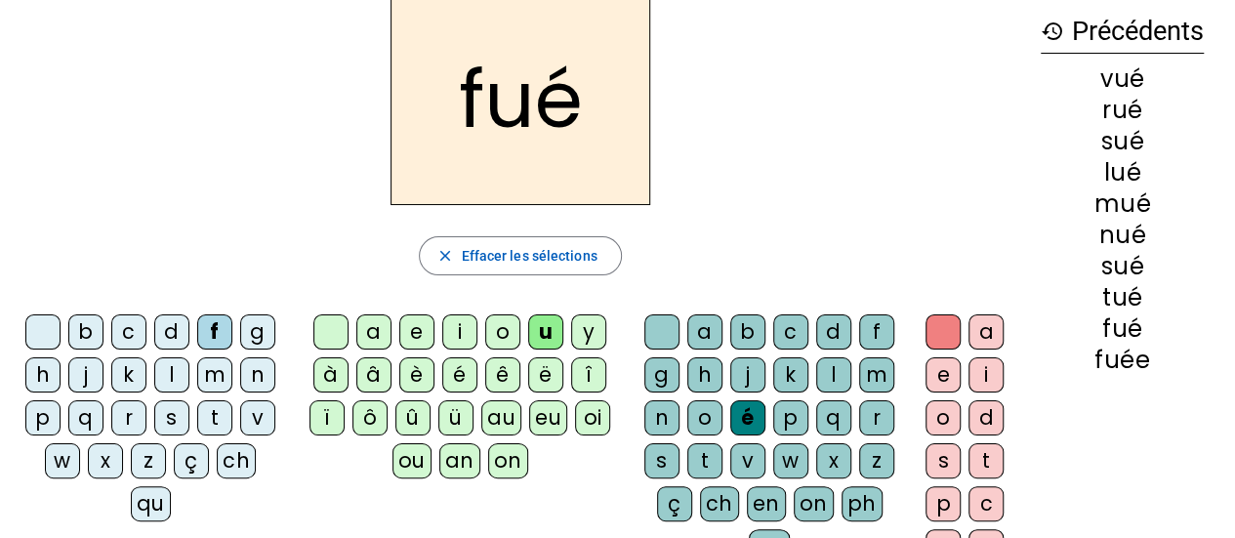
click at [131, 382] on div "k" at bounding box center [128, 374] width 35 height 35
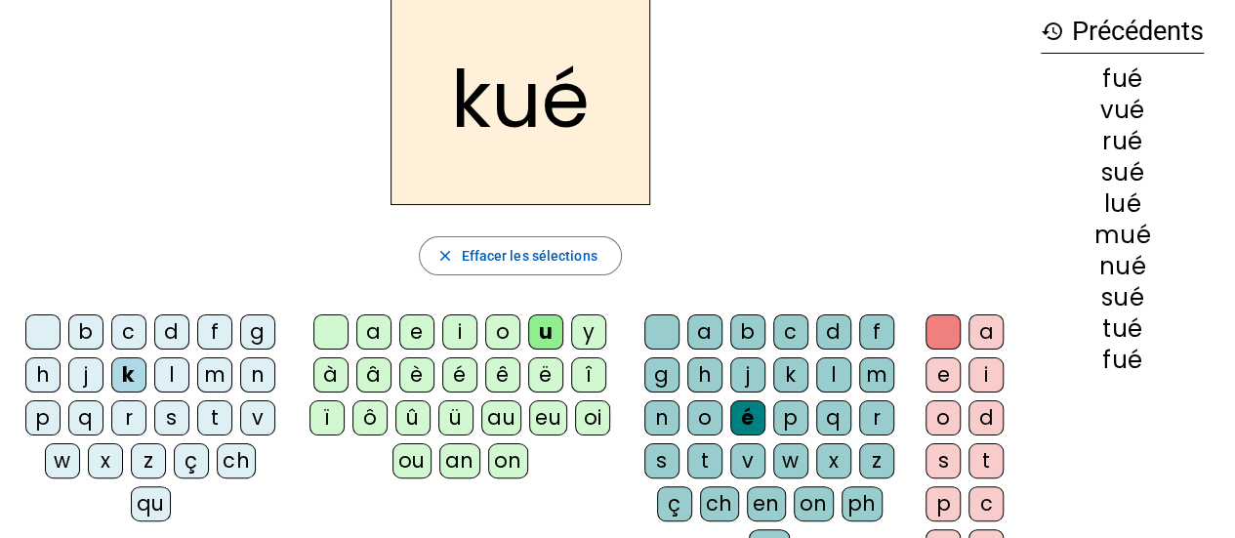
click at [152, 452] on div "z" at bounding box center [148, 460] width 35 height 35
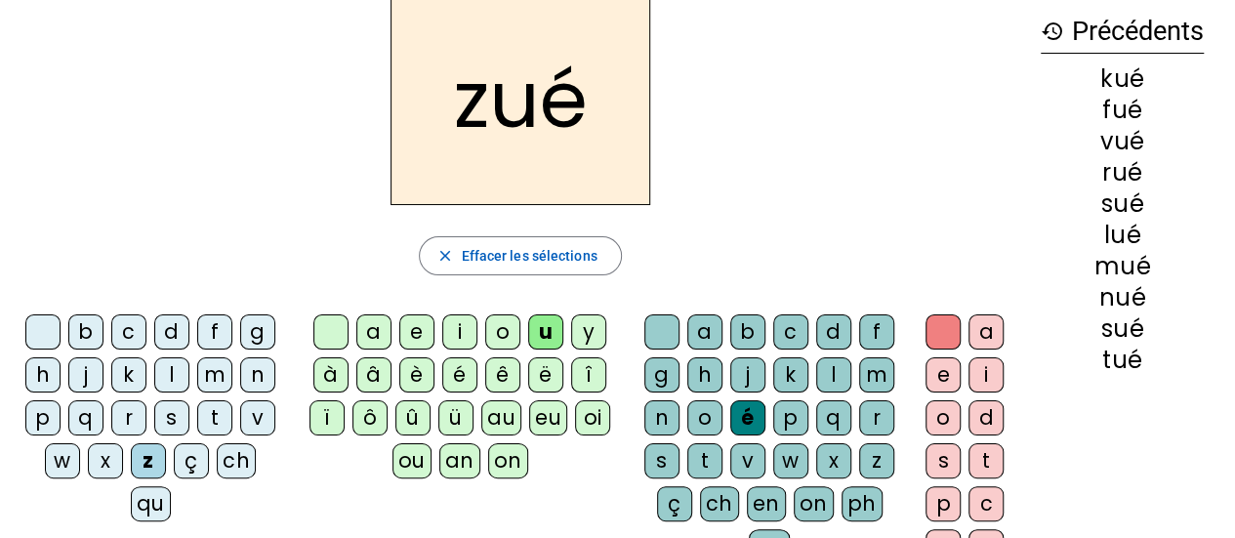
click at [90, 325] on div "b" at bounding box center [85, 331] width 35 height 35
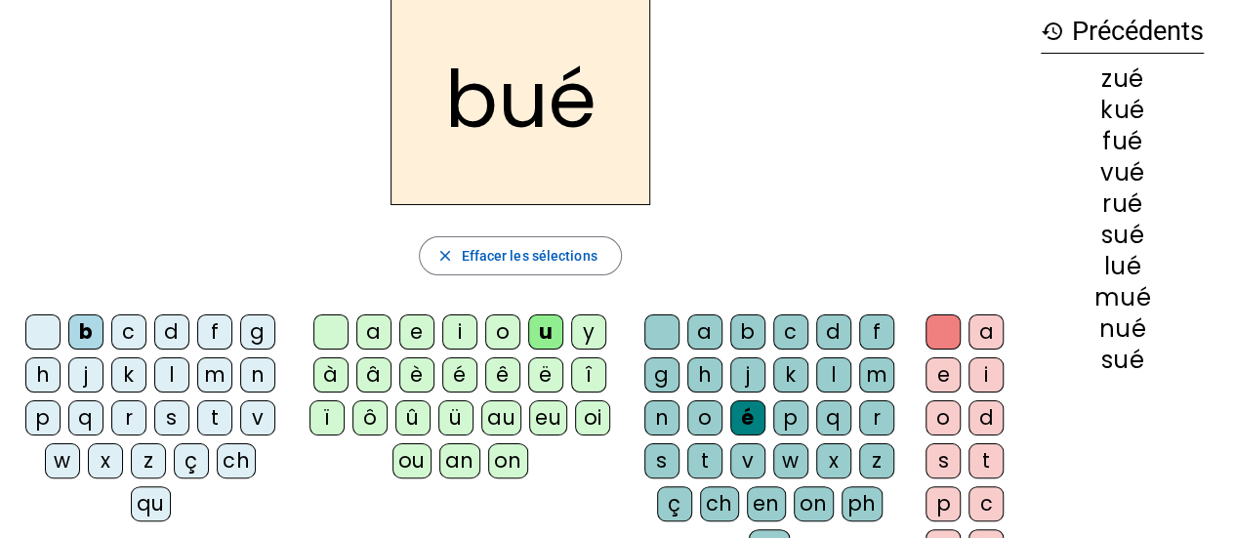
click at [176, 321] on div "d" at bounding box center [171, 331] width 35 height 35
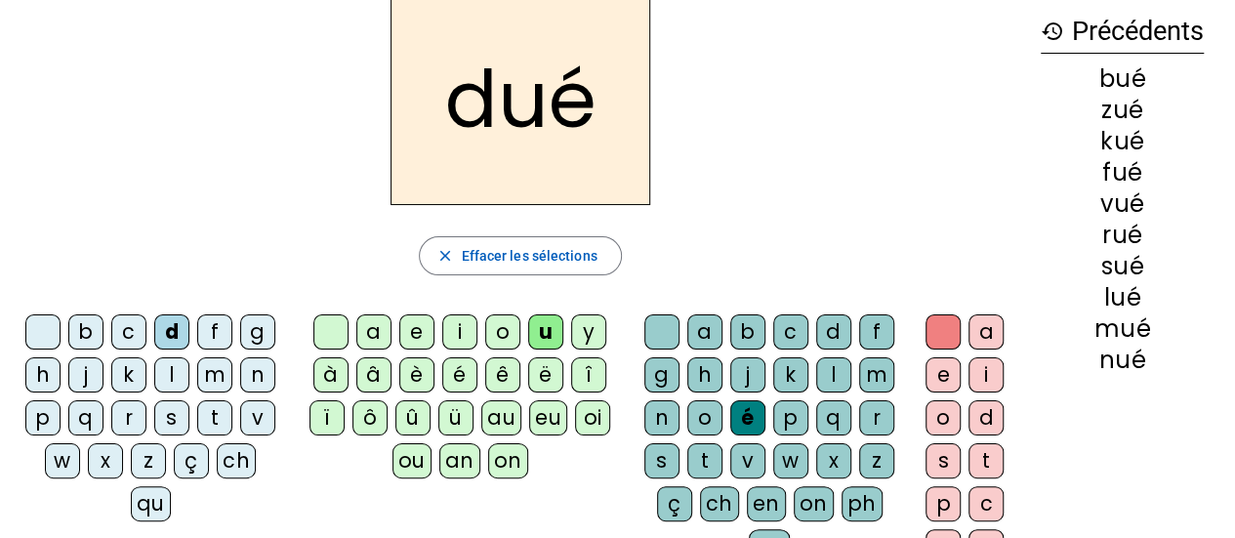
click at [168, 417] on div "s" at bounding box center [171, 417] width 35 height 35
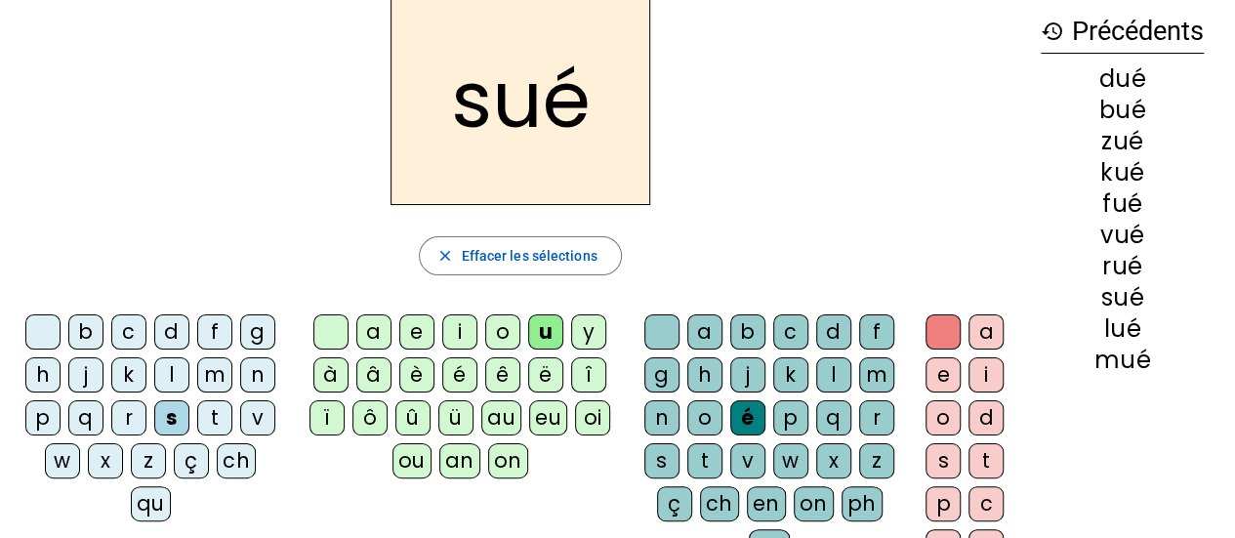
click at [227, 453] on div "ch" at bounding box center [236, 460] width 39 height 35
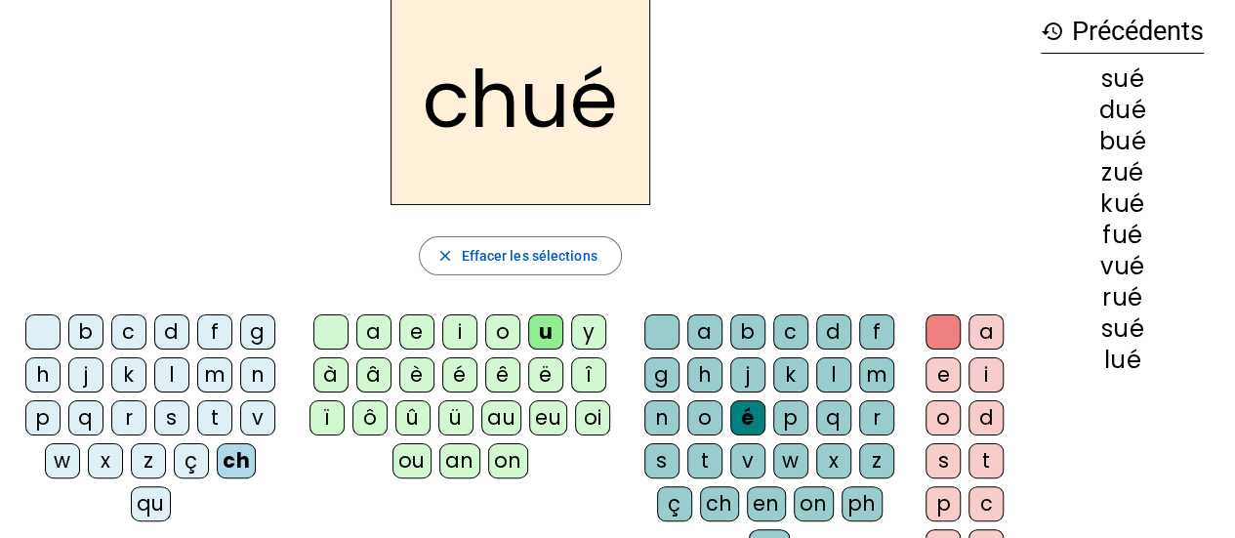
click at [277, 191] on div "chué" at bounding box center [521, 99] width 1010 height 211
click at [413, 411] on div "û" at bounding box center [412, 417] width 35 height 35
click at [453, 415] on div "ü" at bounding box center [455, 417] width 35 height 35
click at [549, 327] on div "u" at bounding box center [545, 331] width 35 height 35
click at [496, 423] on div "au" at bounding box center [501, 417] width 40 height 35
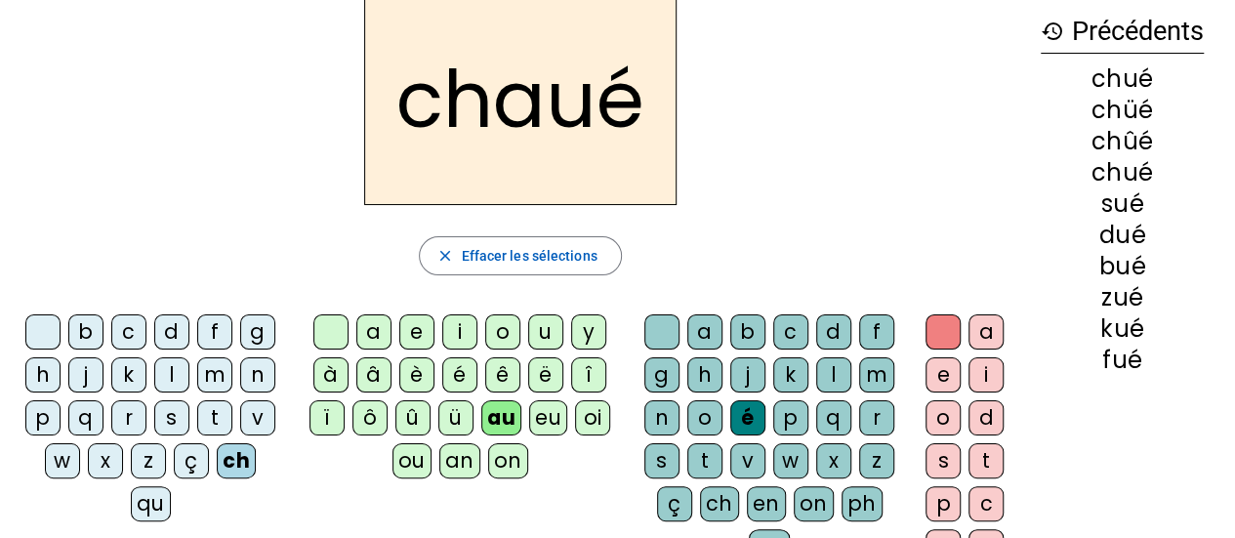
click at [400, 463] on div "ou" at bounding box center [412, 460] width 39 height 35
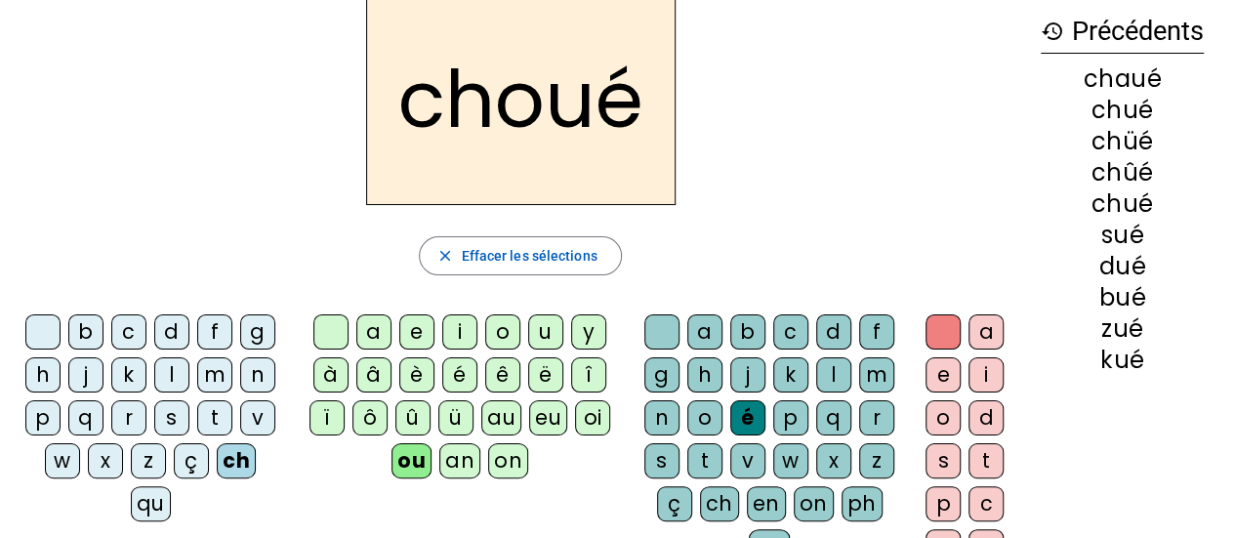
click at [540, 339] on div "u" at bounding box center [545, 331] width 35 height 35
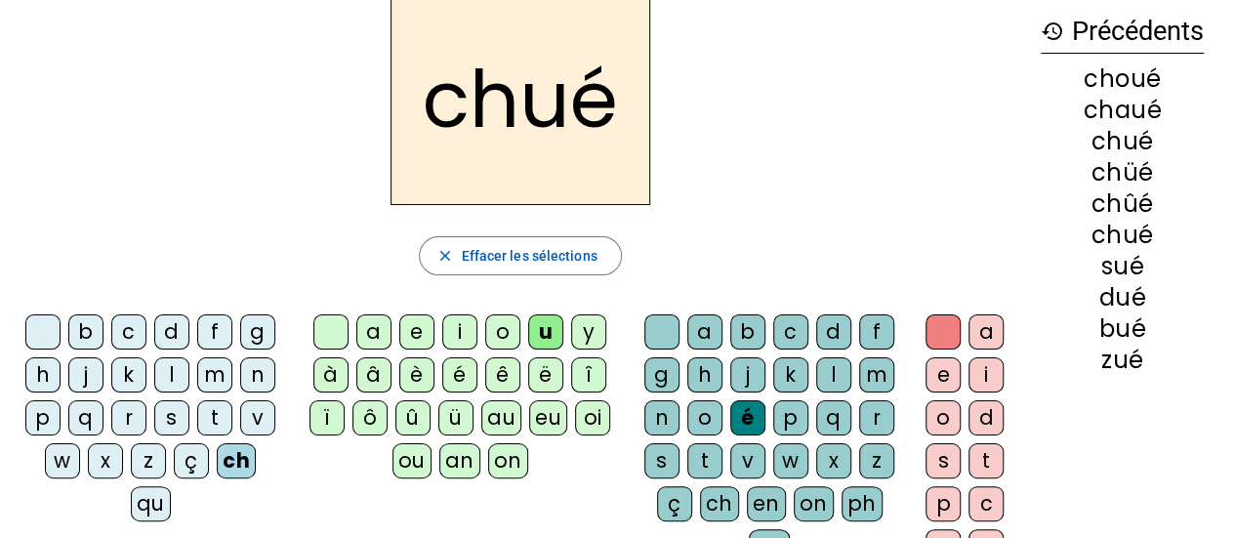
click at [407, 451] on div "ou" at bounding box center [412, 460] width 39 height 35
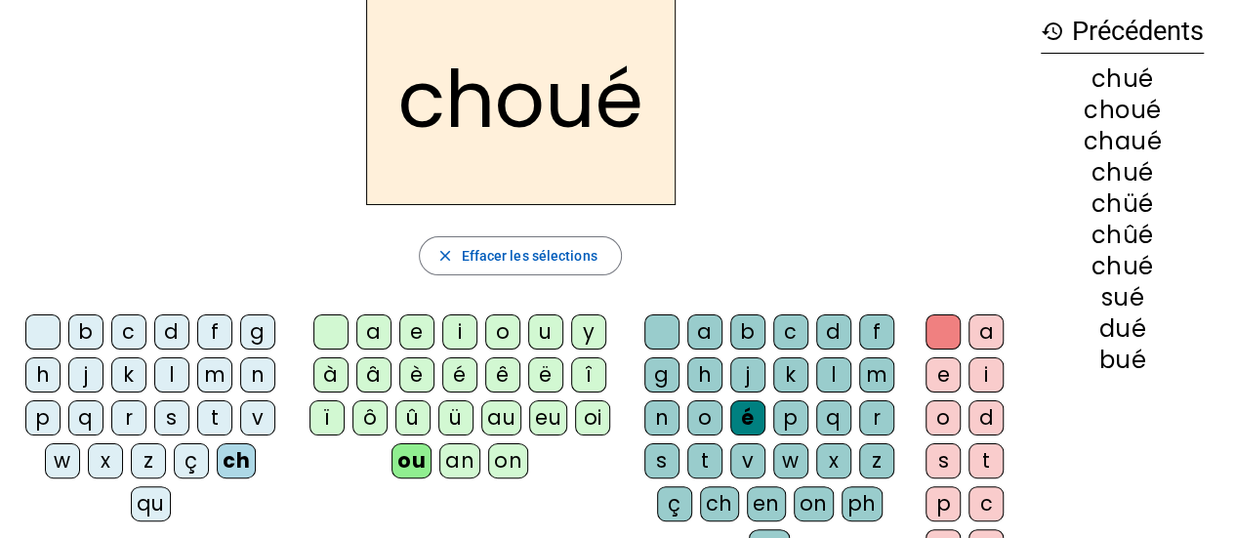
click at [738, 163] on div "choué" at bounding box center [521, 99] width 1010 height 211
